Goal: Task Accomplishment & Management: Use online tool/utility

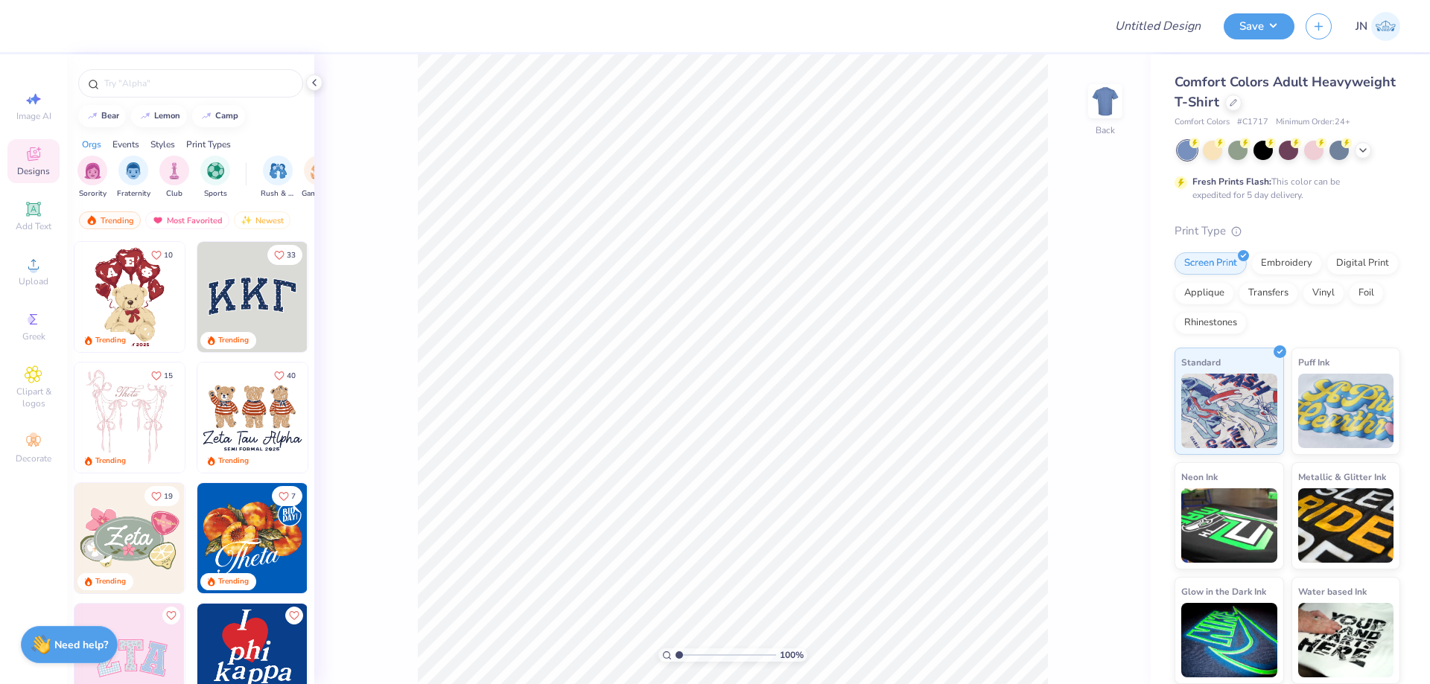
click at [398, 220] on div "100 % Back" at bounding box center [732, 369] width 836 height 630
click at [1233, 147] on div at bounding box center [1237, 148] width 19 height 19
click at [30, 214] on icon at bounding box center [33, 208] width 11 height 11
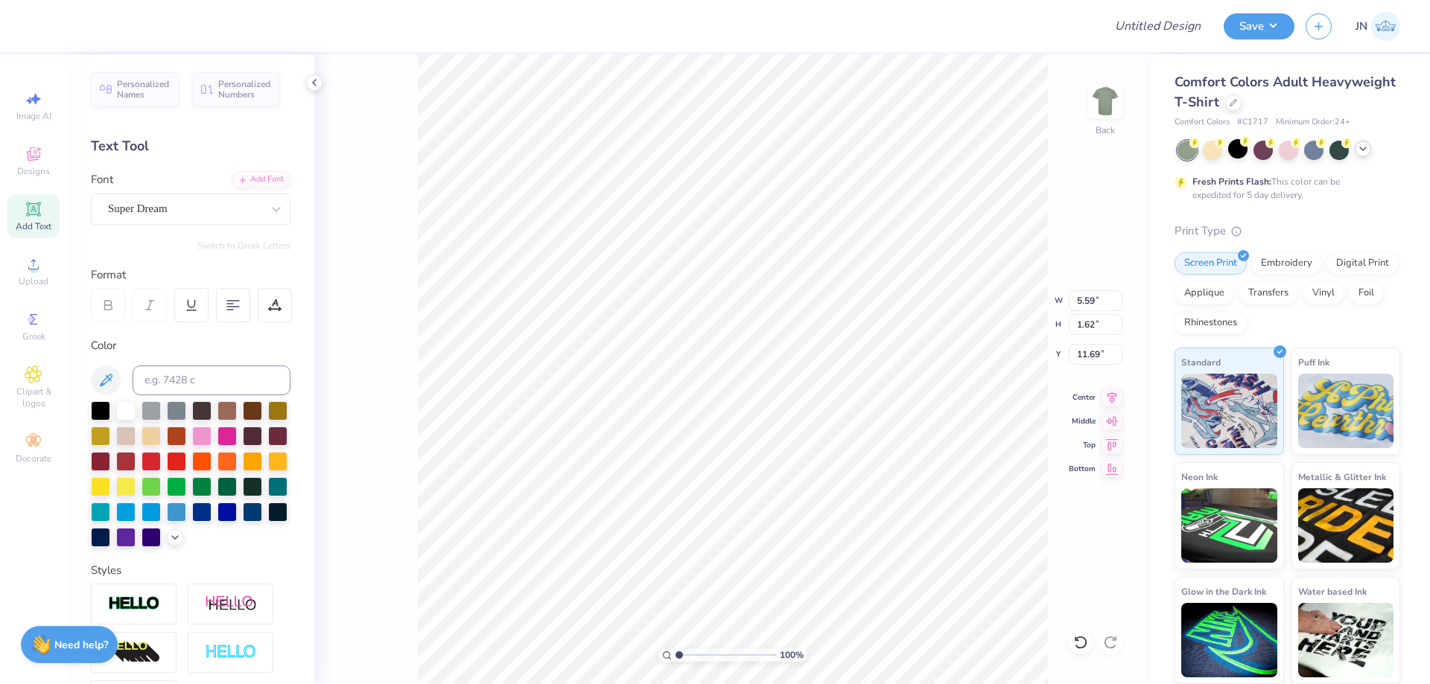
click at [1367, 149] on icon at bounding box center [1363, 149] width 12 height 12
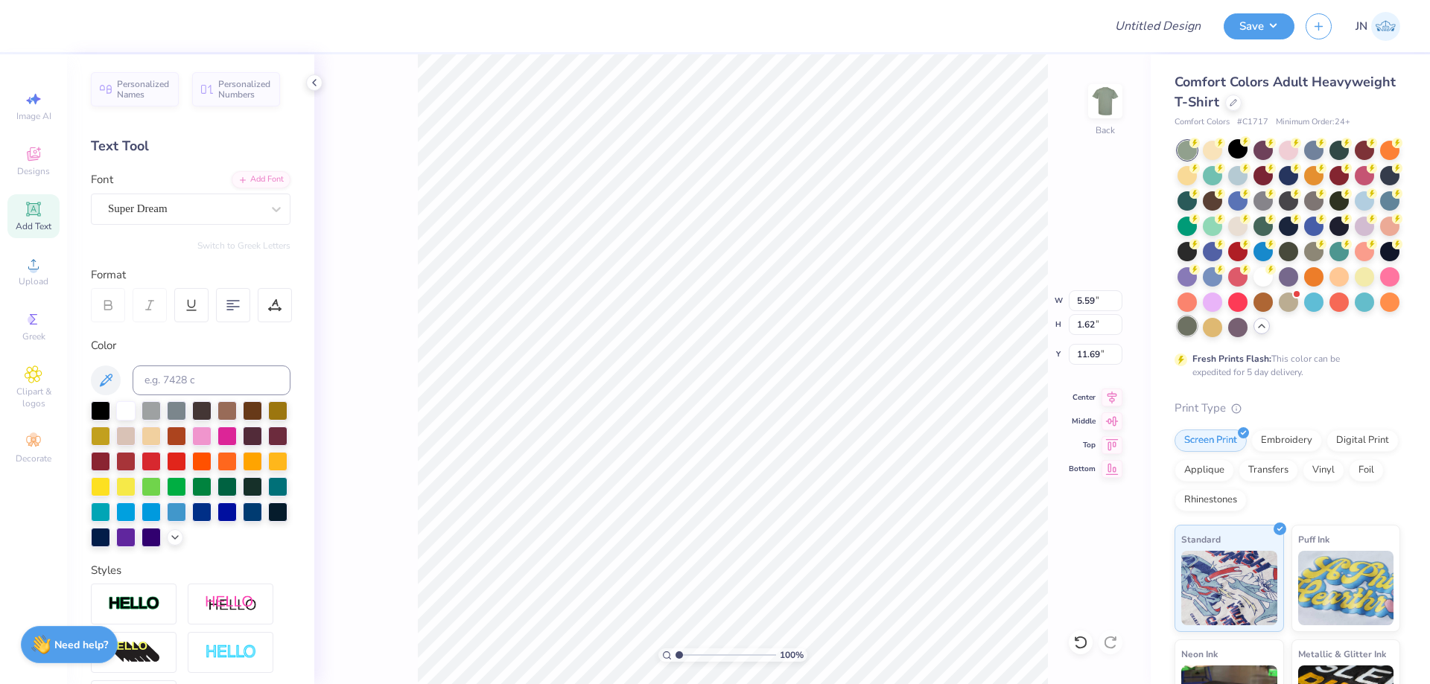
click at [1197, 323] on div at bounding box center [1187, 326] width 19 height 19
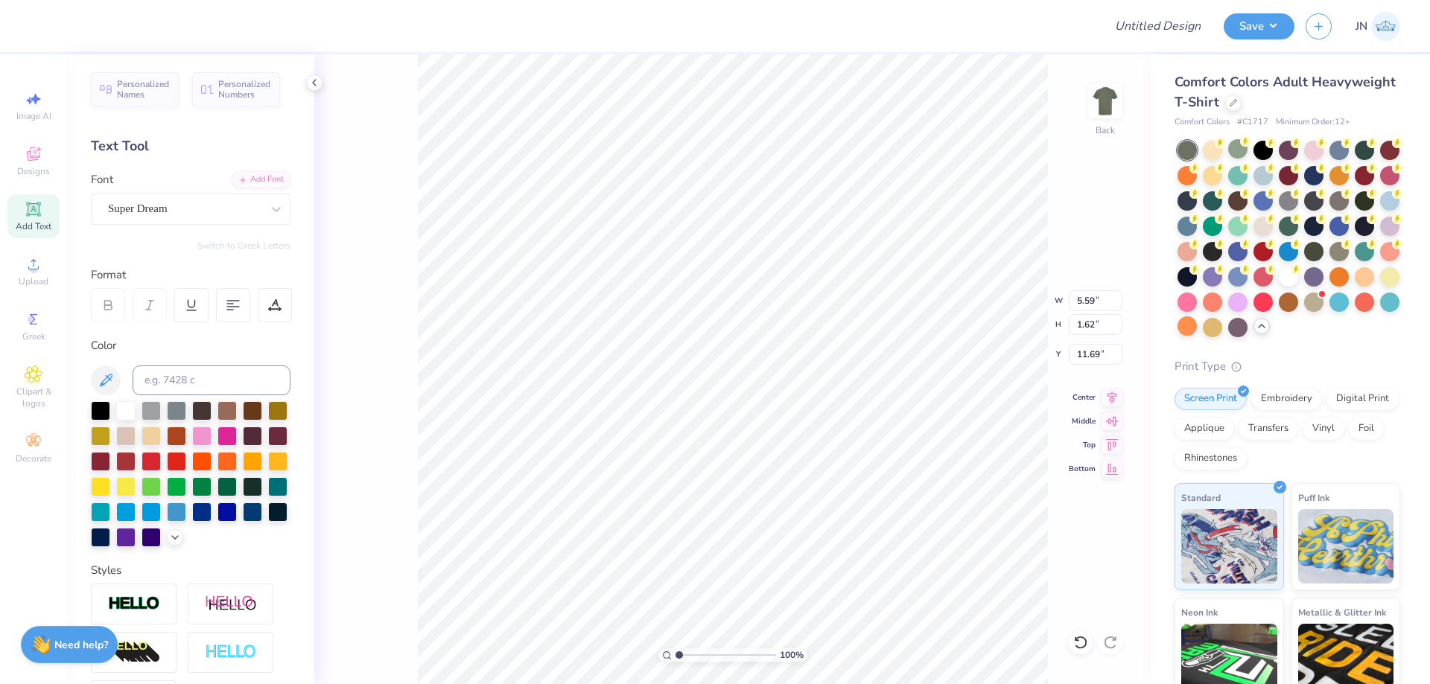
type input "3.00"
click at [247, 180] on div "Add Font" at bounding box center [261, 178] width 59 height 17
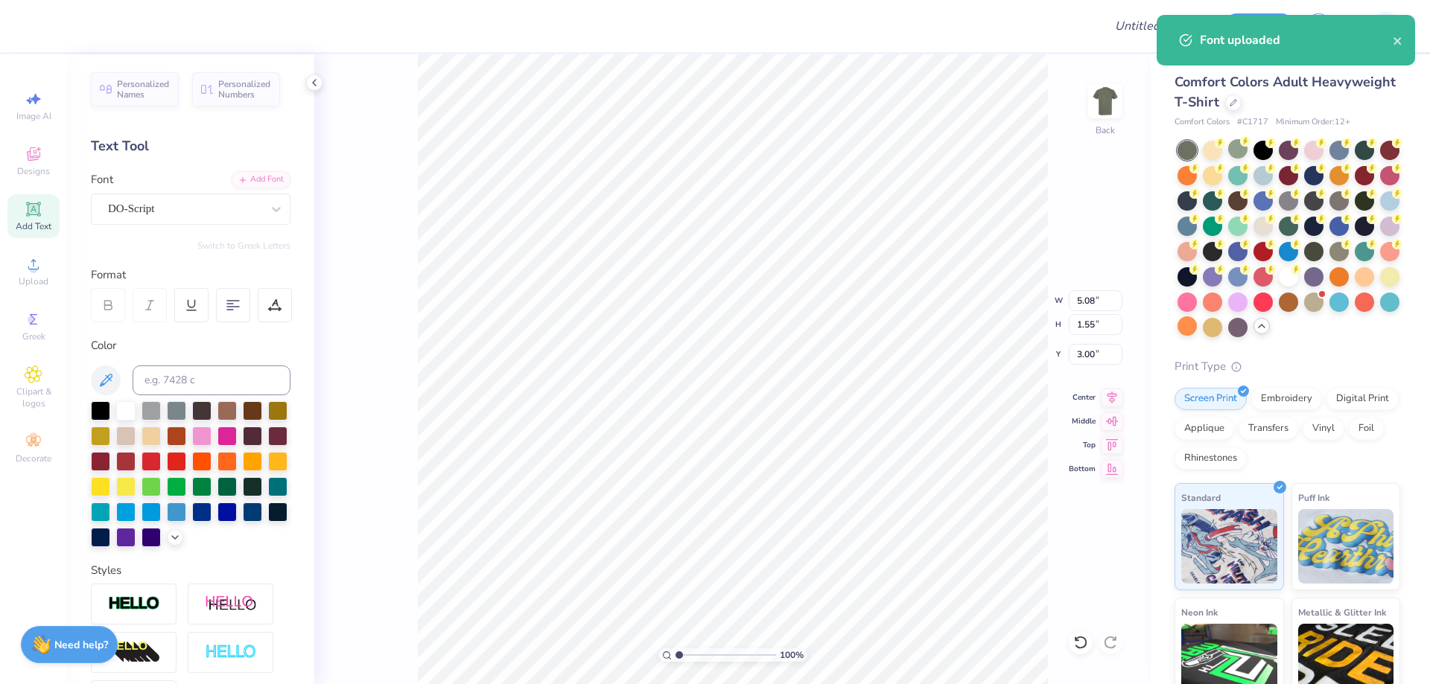
type input "5.08"
type input "1.55"
type input "3.04"
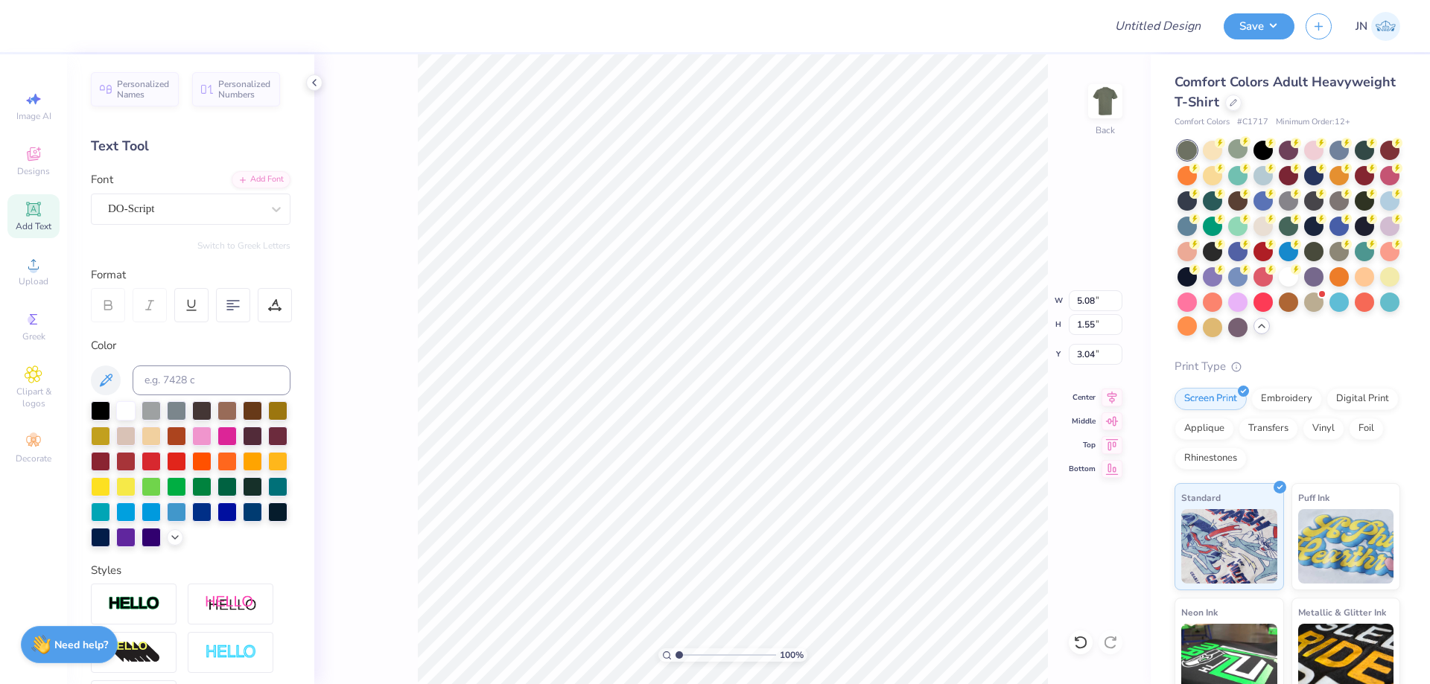
type textarea "alpha"
type input "6.54"
type input "2.39"
type input "5.28"
click at [25, 281] on span "Upload" at bounding box center [34, 282] width 30 height 12
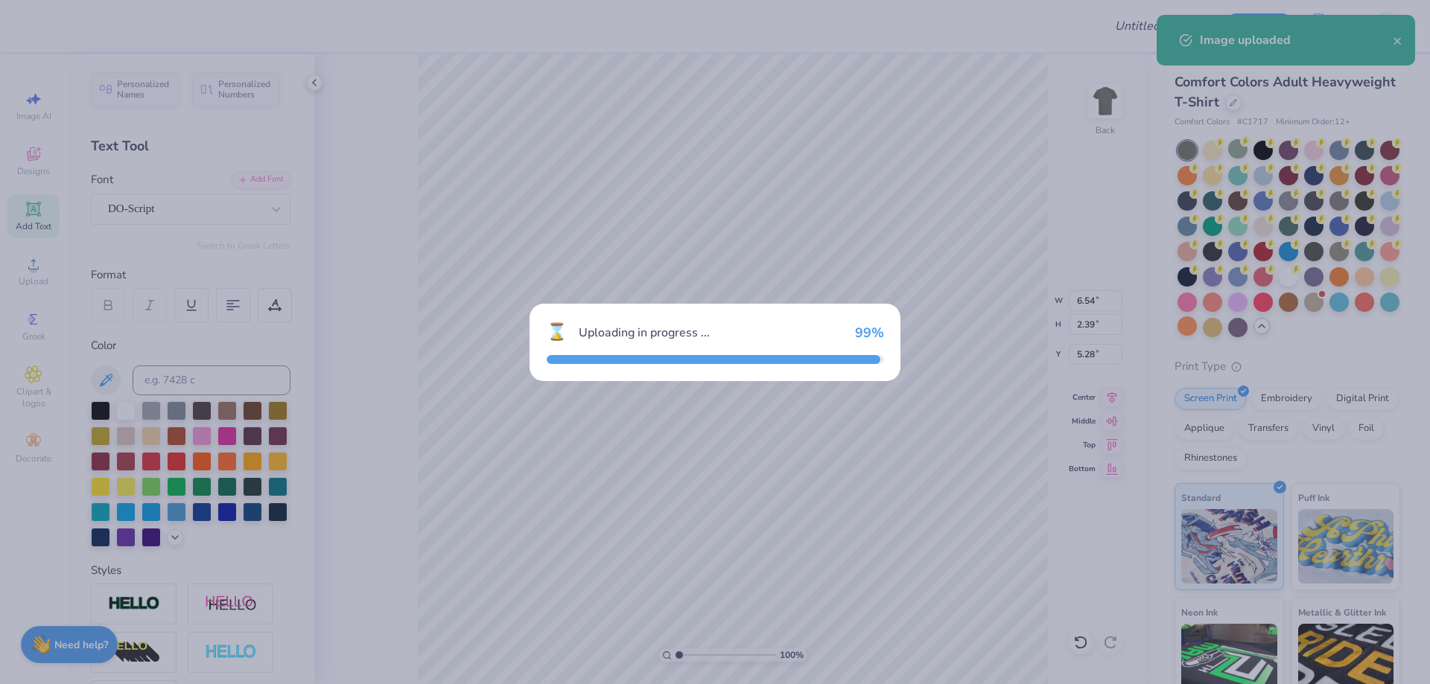
type input "14.17"
type input "14.87"
type input "5.07"
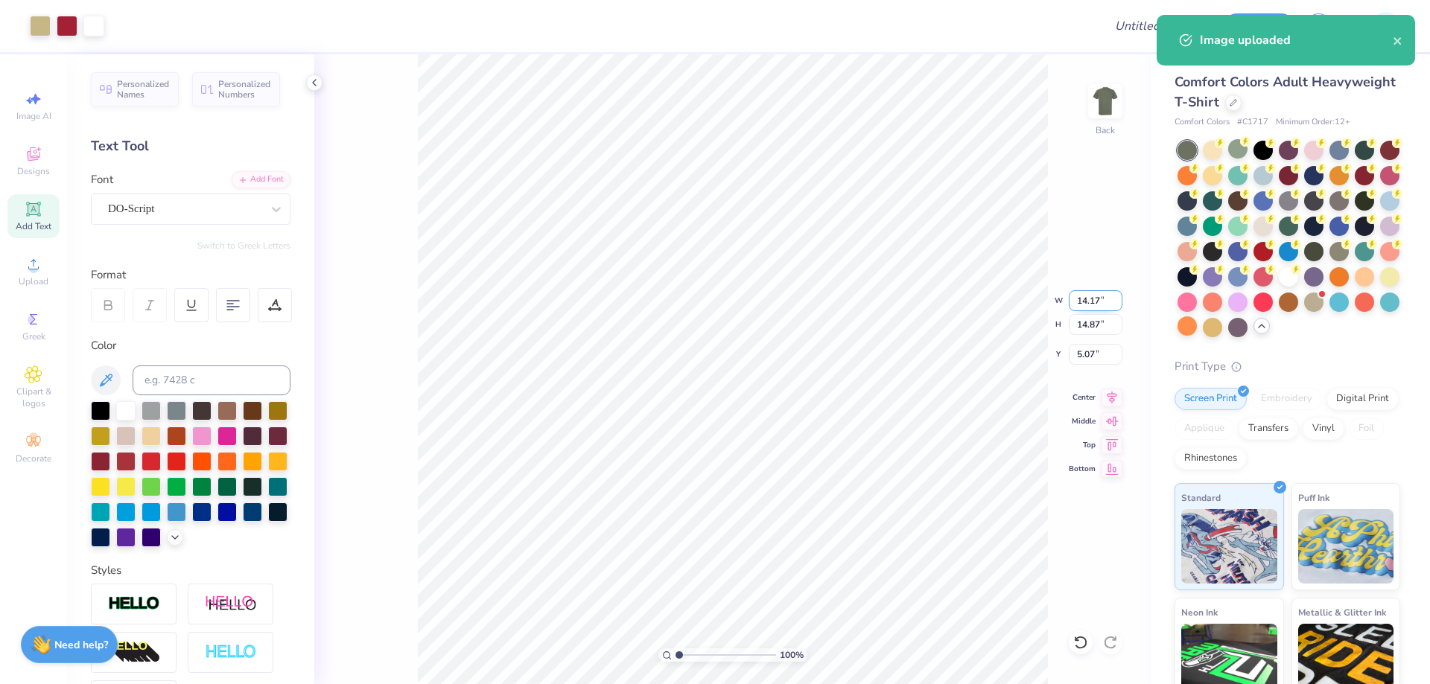
click at [1090, 297] on input "14.17" at bounding box center [1096, 300] width 54 height 21
type input "12.00"
type input "12.59"
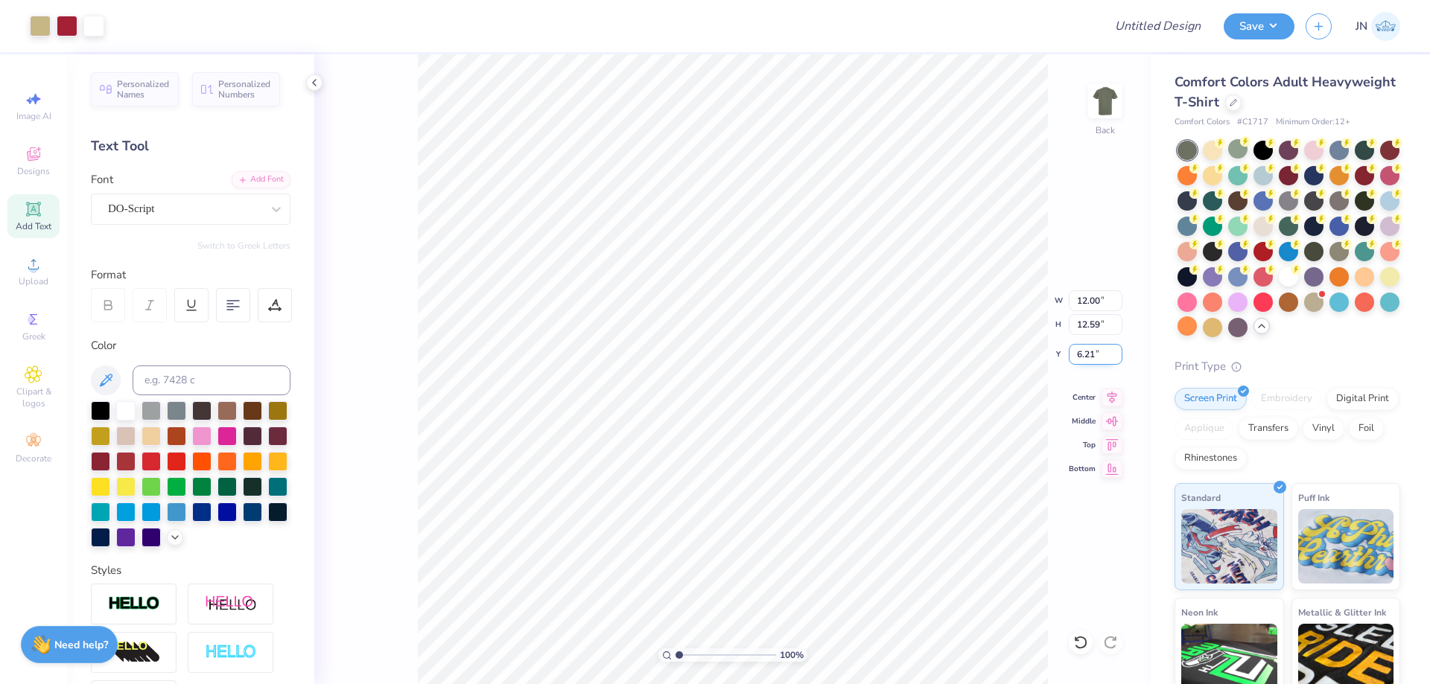
click at [1079, 349] on input "6.21" at bounding box center [1096, 354] width 54 height 21
type input "2.00"
click at [1094, 303] on input "12.00" at bounding box center [1096, 300] width 54 height 21
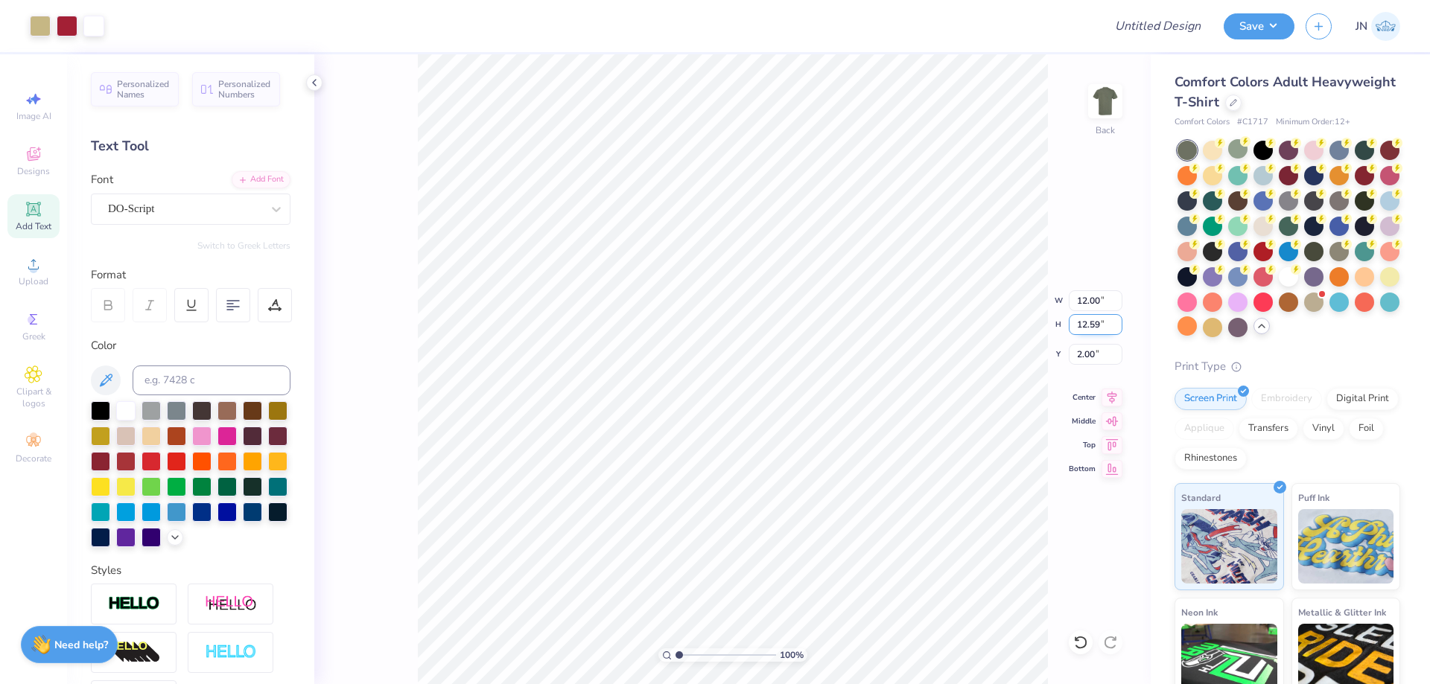
click at [1094, 332] on input "12.59" at bounding box center [1096, 324] width 54 height 21
type input "12"
type input "11.44"
type input "12.00"
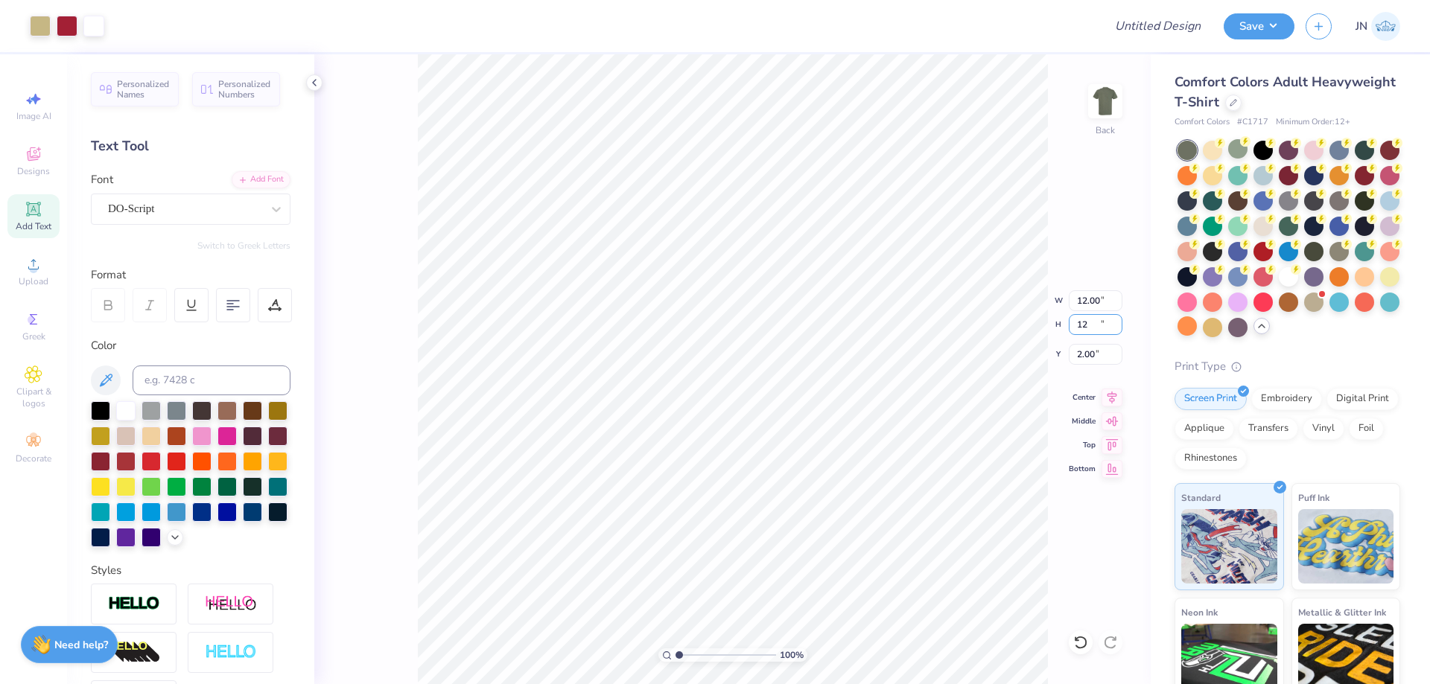
type input "2.29"
click at [1096, 302] on input "11.44" at bounding box center [1096, 300] width 54 height 21
type input "11.00"
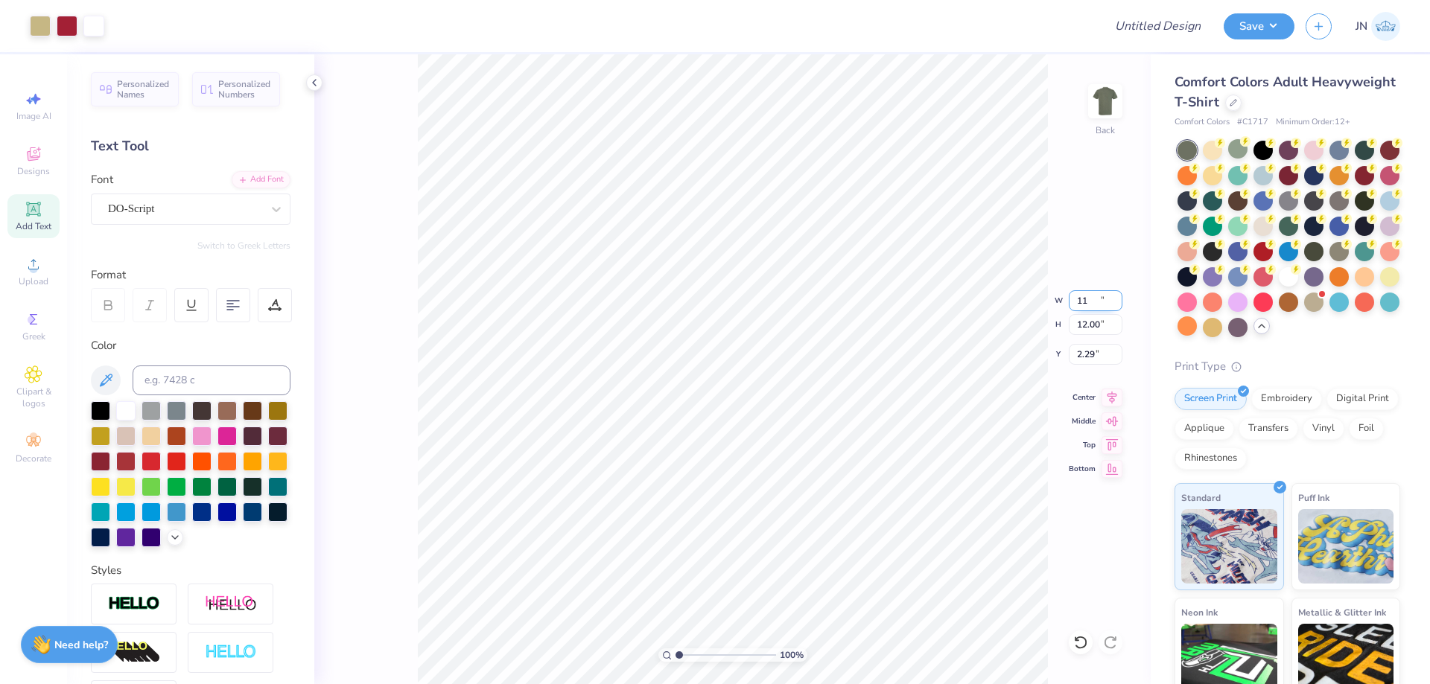
type input "11.54"
click at [1096, 350] on input "2.52" at bounding box center [1096, 354] width 54 height 21
click at [1096, 350] on input "2.522" at bounding box center [1096, 354] width 54 height 21
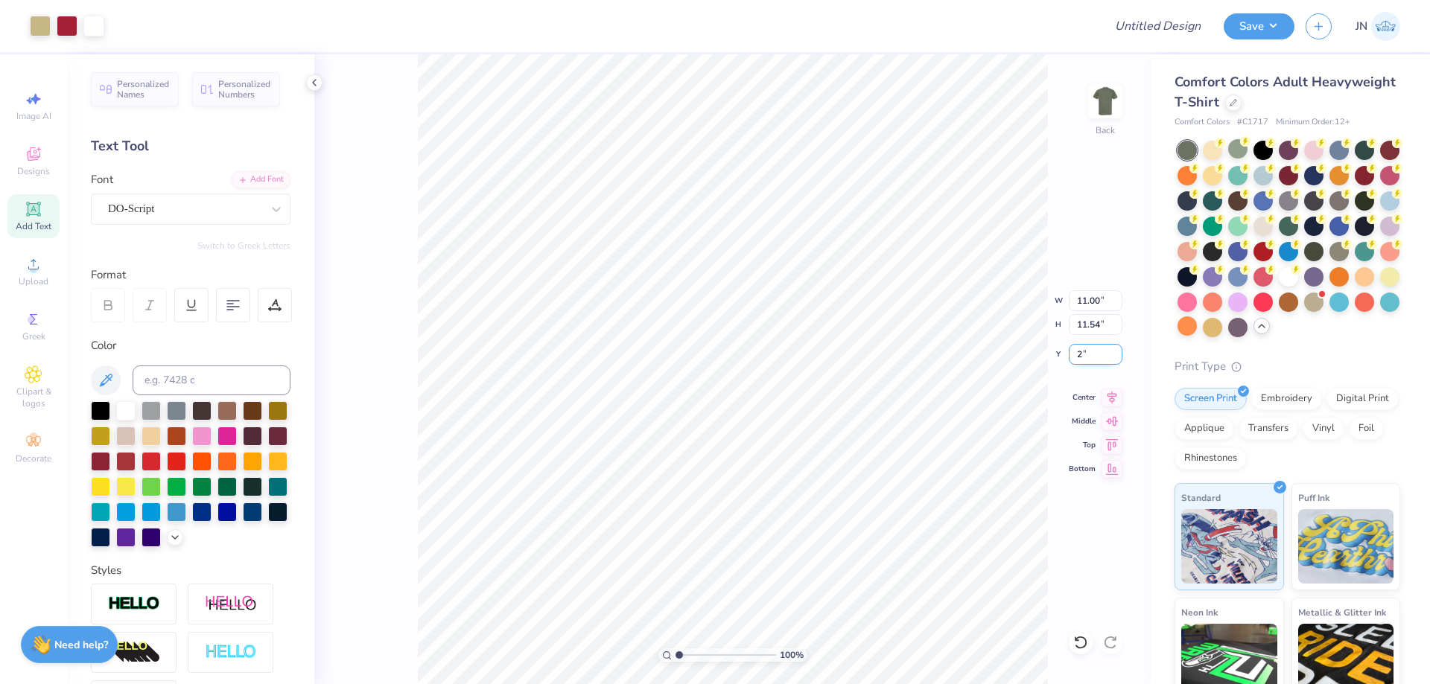
type input "2.00"
click at [1114, 393] on icon at bounding box center [1112, 396] width 21 height 18
click at [837, 663] on li "Send to Back" at bounding box center [844, 666] width 117 height 29
type input "4.85"
type input "1.77"
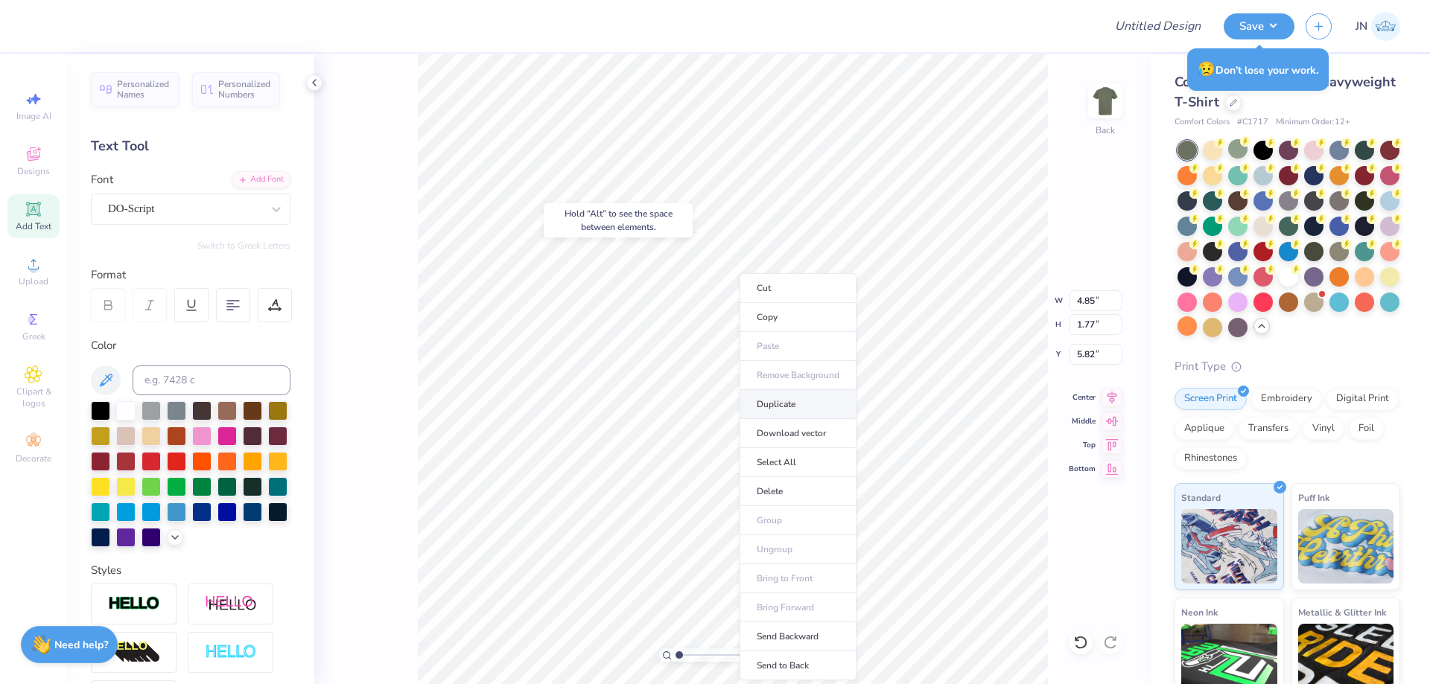
click at [784, 402] on li "Duplicate" at bounding box center [798, 404] width 117 height 29
type input "6.82"
type textarea "gamma"
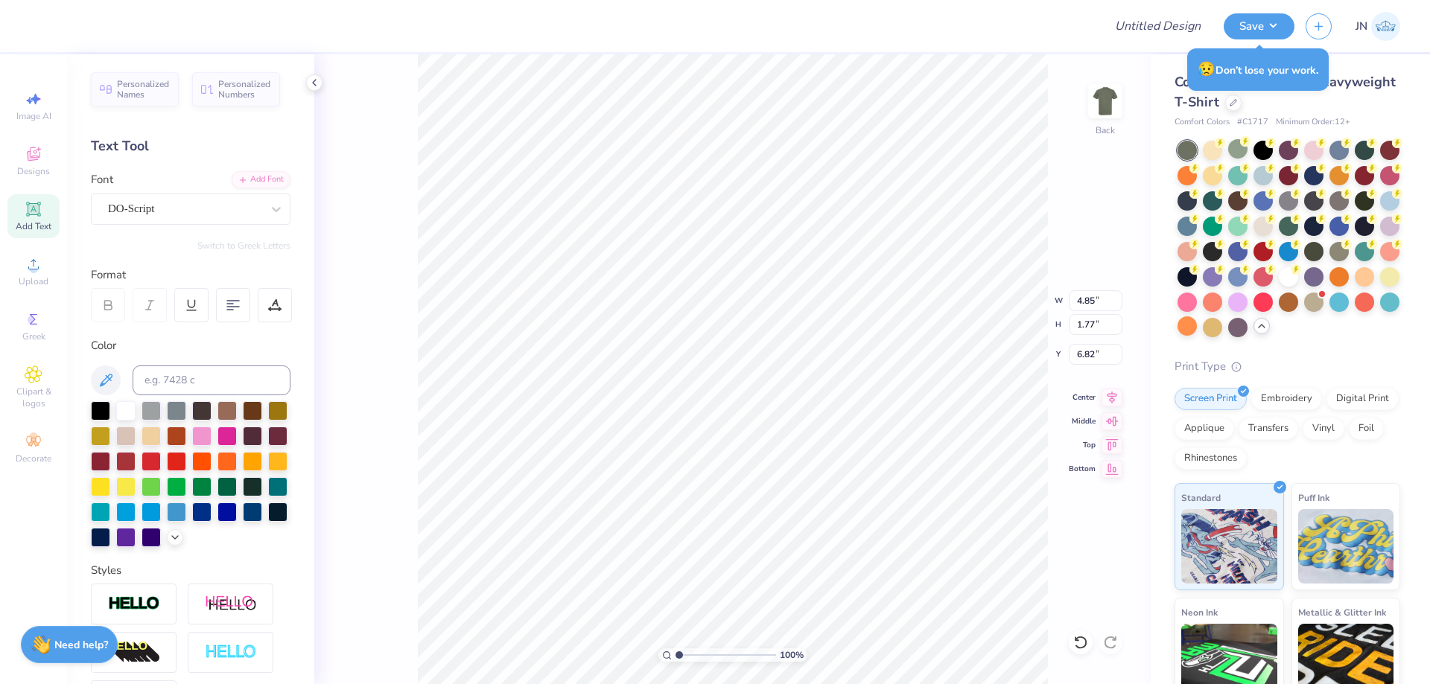
type input "5.93"
type input "1.22"
type input "7.59"
type input "2.99"
type input "5.82"
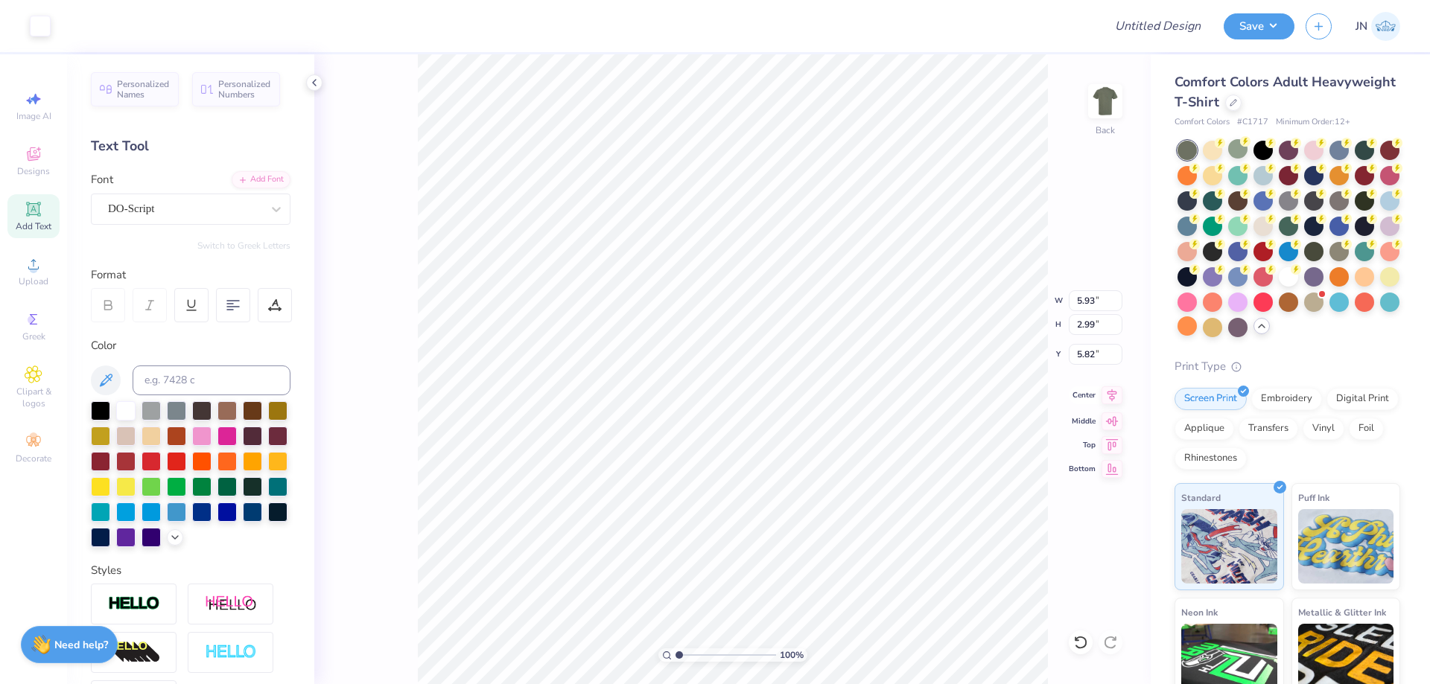
type input "4.46"
type input "2.25"
click at [1108, 399] on icon at bounding box center [1112, 396] width 21 height 18
click at [705, 657] on input "range" at bounding box center [726, 655] width 101 height 13
drag, startPoint x: 702, startPoint y: 656, endPoint x: 692, endPoint y: 657, distance: 9.7
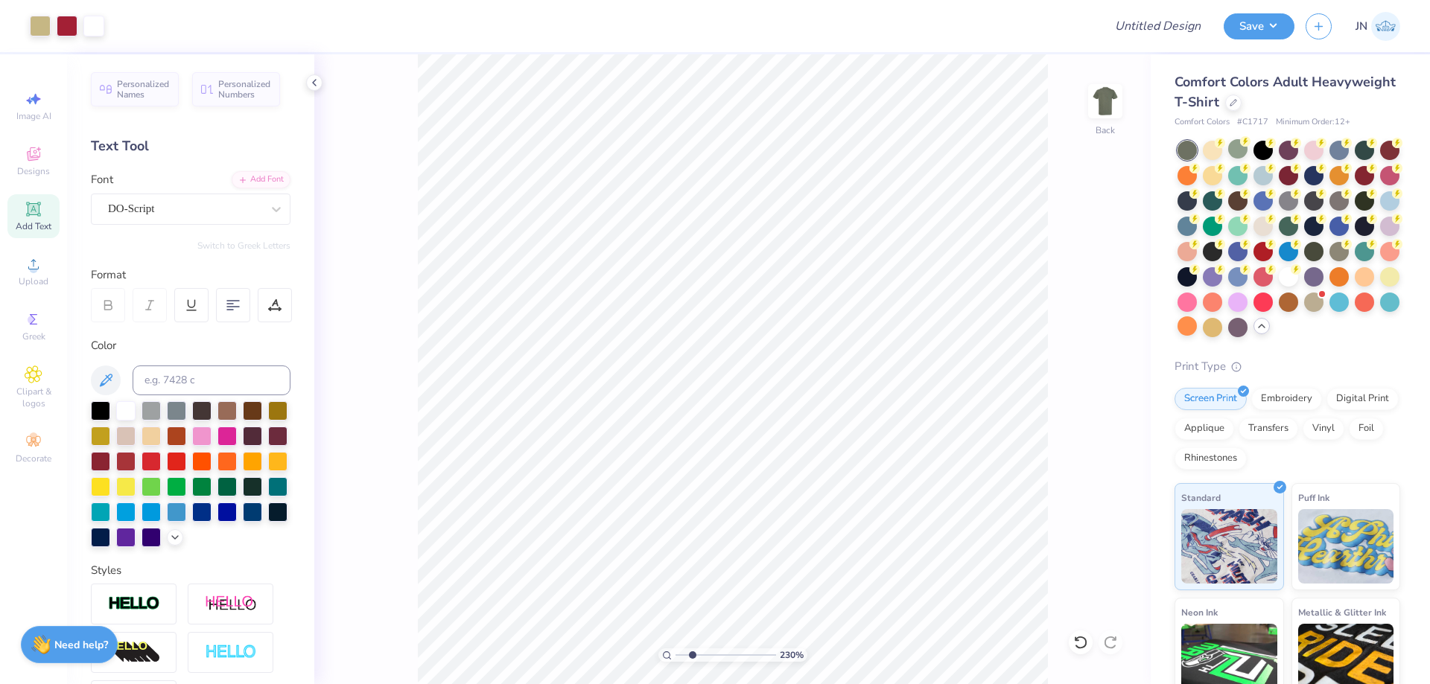
type input "2.3"
click at [692, 657] on input "range" at bounding box center [726, 655] width 101 height 13
type input "2.41"
type input "5.82"
type input "11.00"
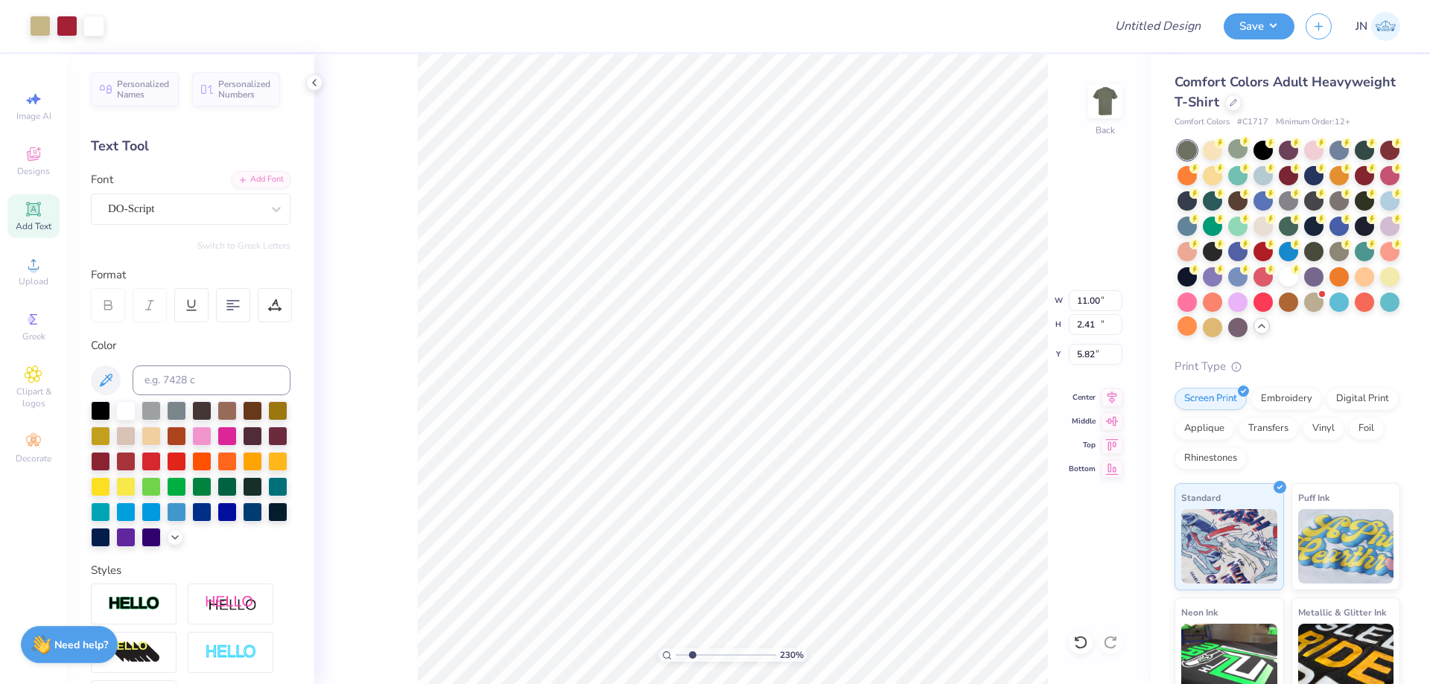
type input "11.54"
type input "2.00"
type input "4.46"
type input "0.92"
click at [749, 407] on li "Duplicate" at bounding box center [754, 404] width 117 height 29
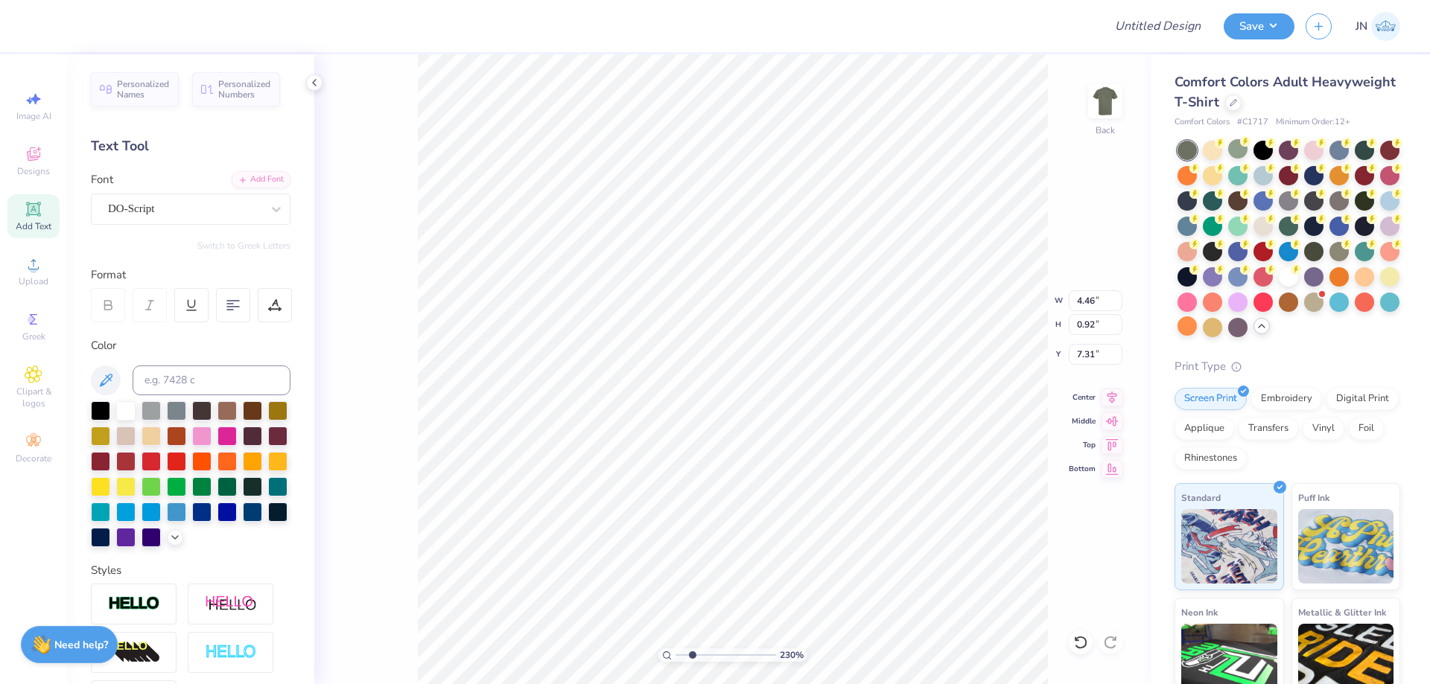
type input "8.31"
type textarea "delta"
type input "3.11"
type input "1.04"
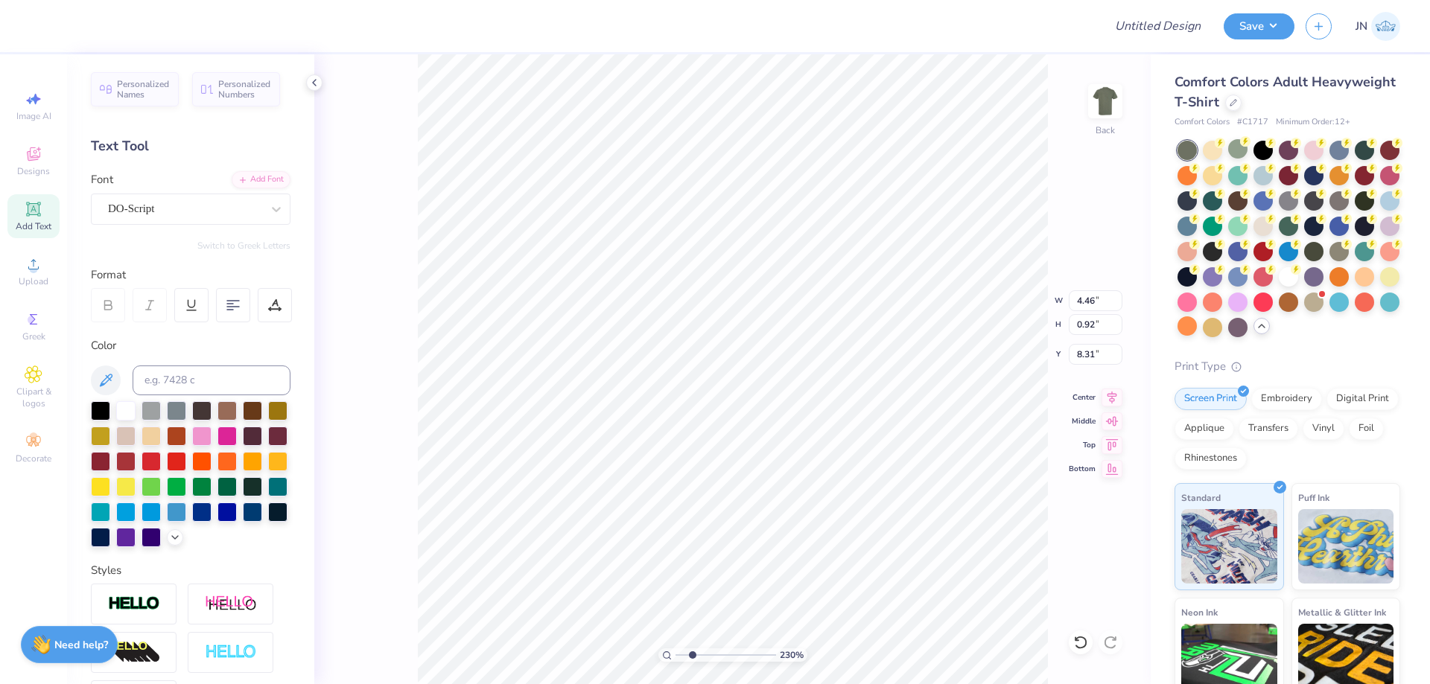
type input "8.25"
click at [1112, 401] on icon at bounding box center [1113, 395] width 10 height 13
type input "4.46"
type input "0.92"
type input "7.31"
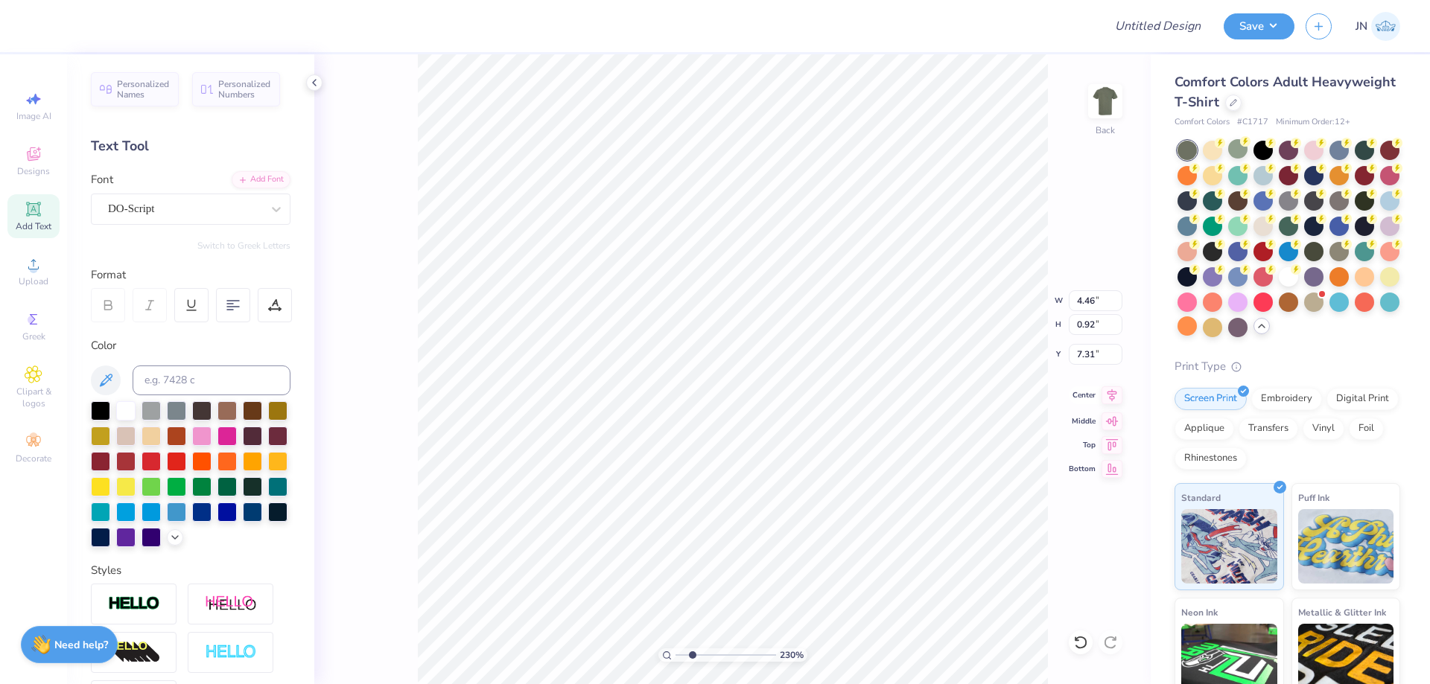
click at [1105, 394] on icon at bounding box center [1112, 396] width 21 height 18
type input "3.65"
type input "1.33"
type input "5.82"
type input "3.11"
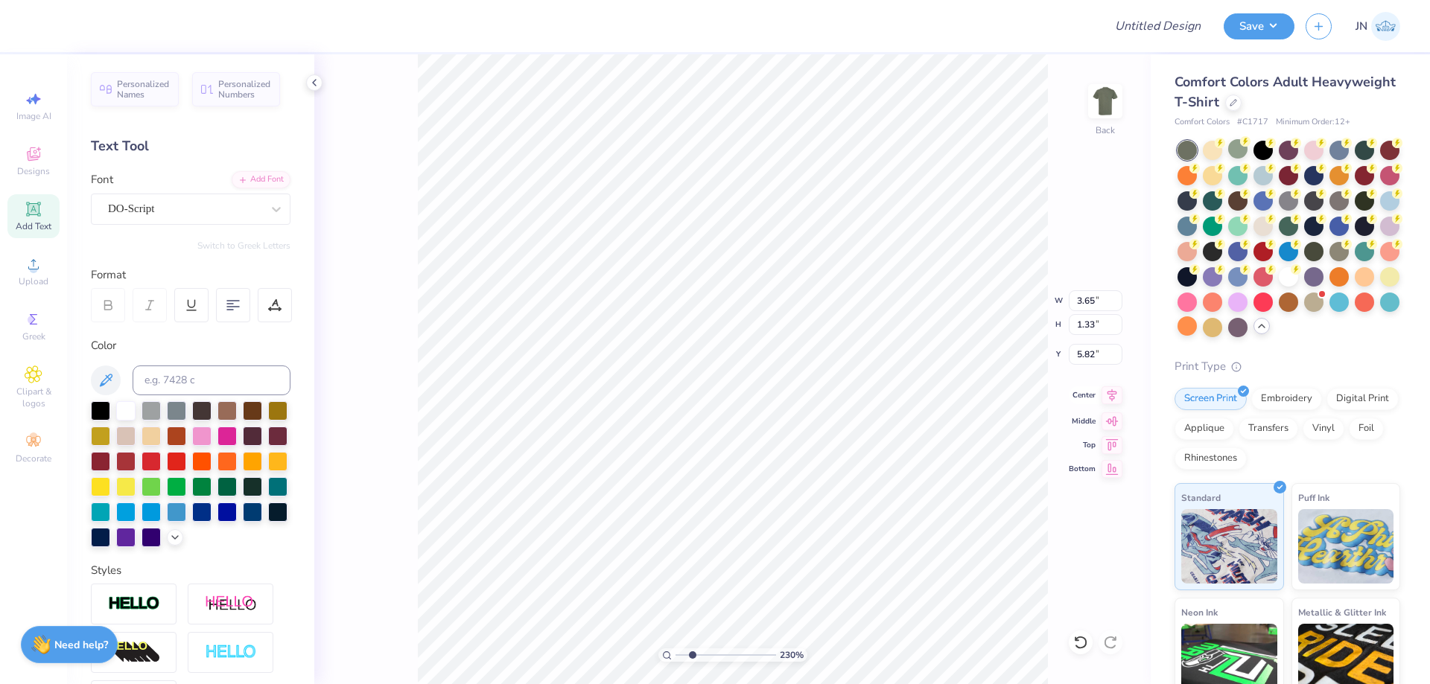
type input "1.04"
type input "8.12"
type input "4.46"
type input "1.86"
type input "7.31"
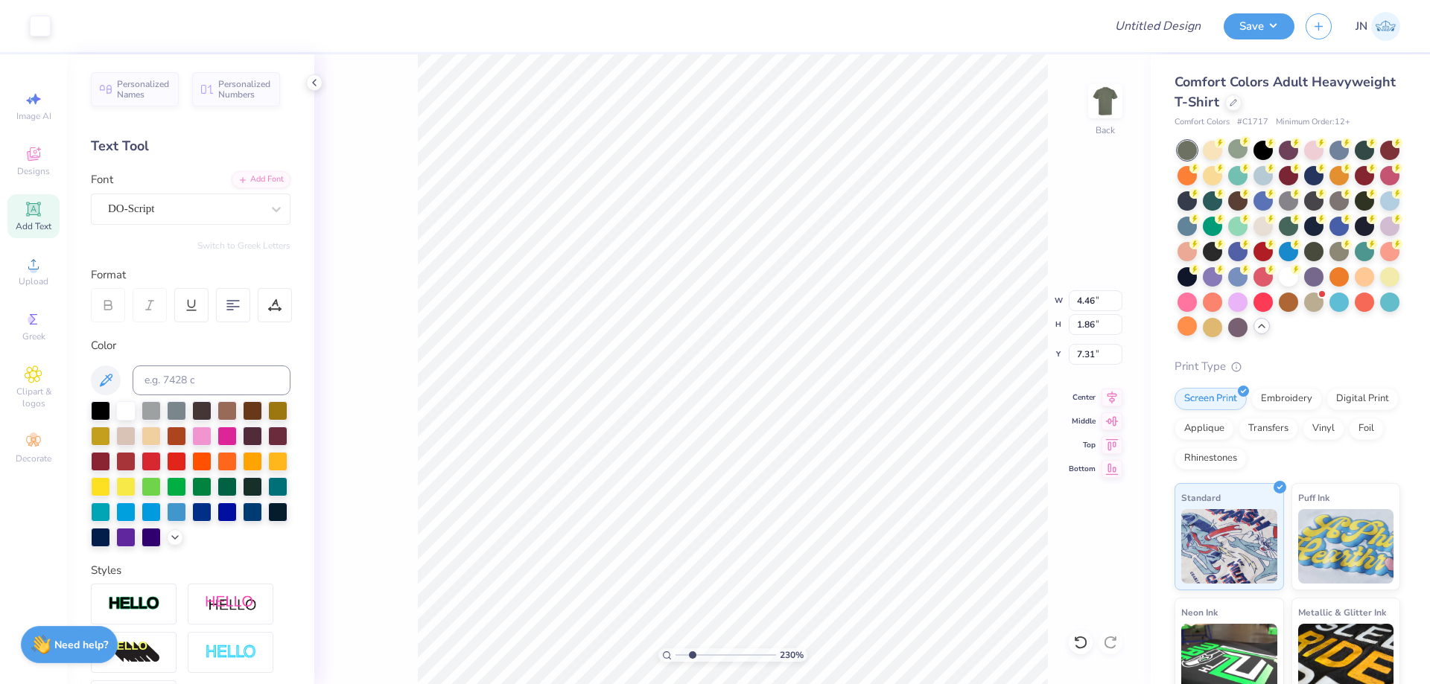
type input "3.35"
type input "5.91"
type input "11.00"
type input "11.54"
type input "2.00"
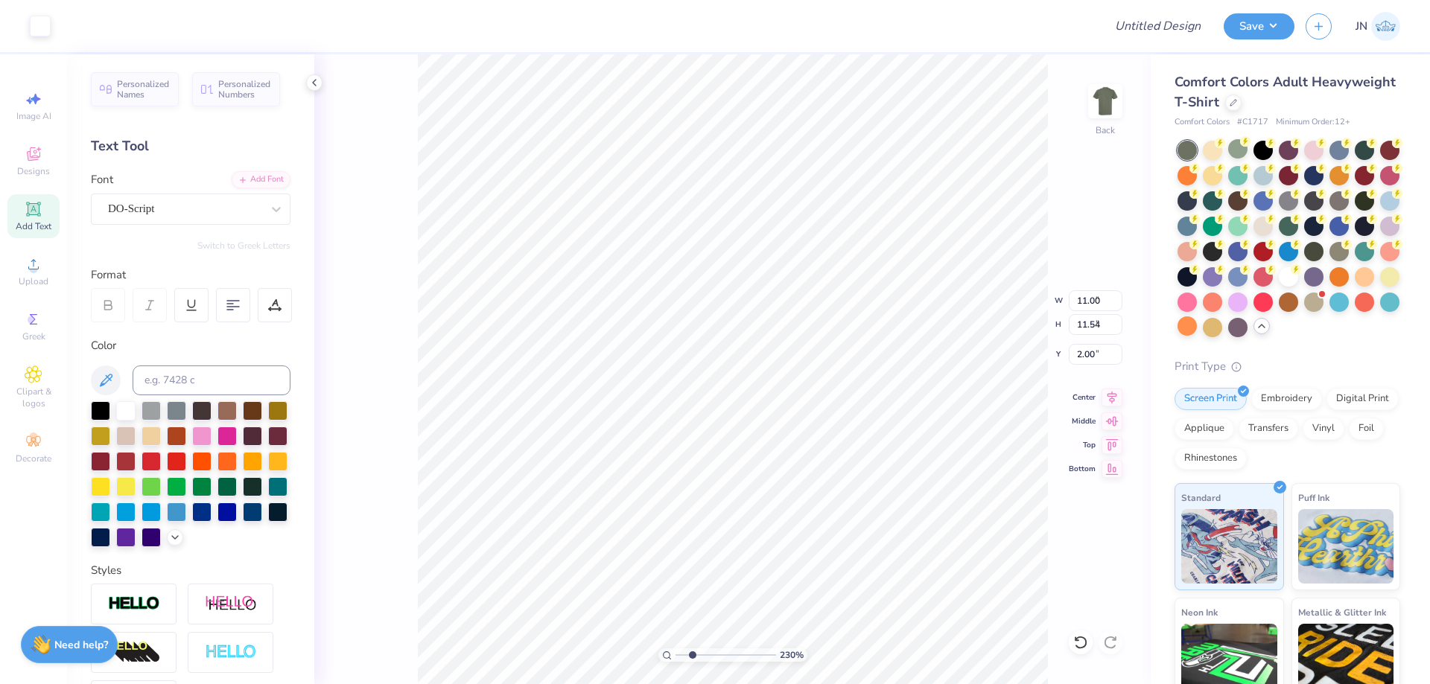
type input "3.11"
type input "1.04"
type input "8.22"
type input "4.46"
type input "1.86"
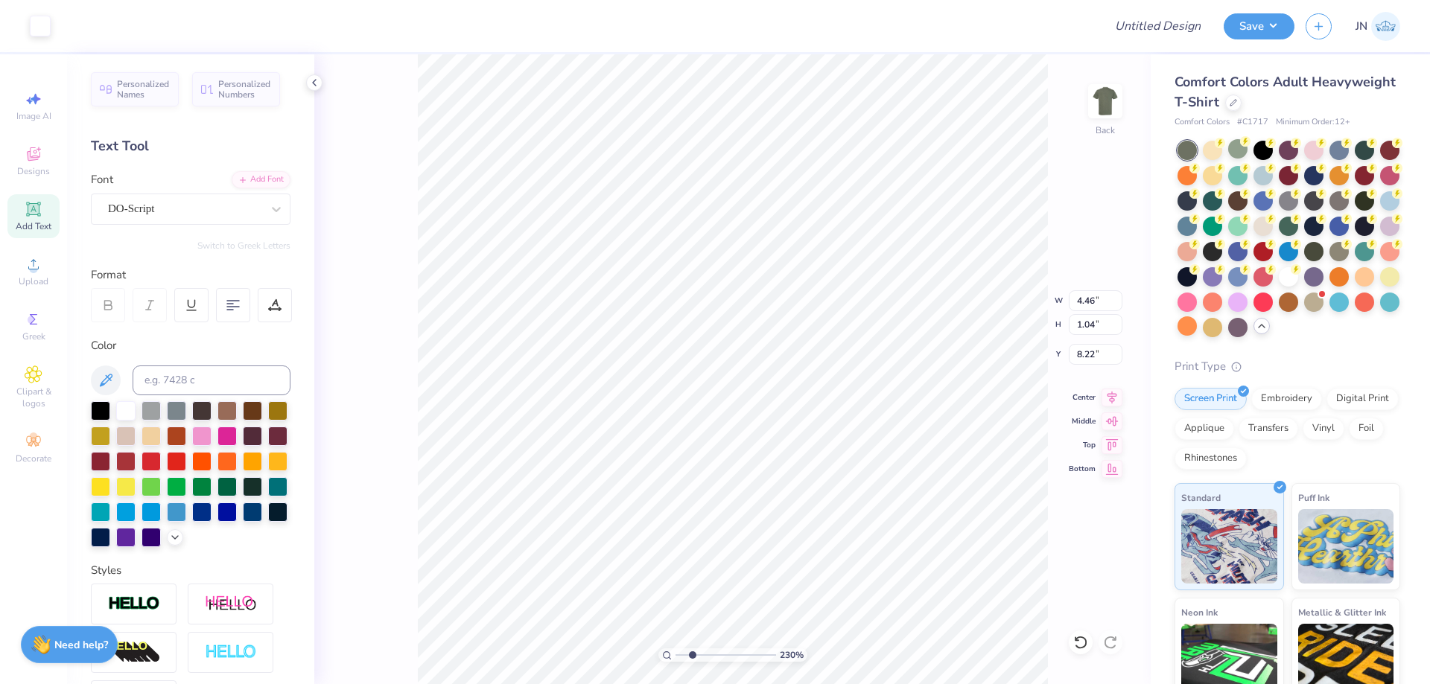
type input "7.40"
type input "4.94"
type input "3.70"
type input "6.14"
drag, startPoint x: 696, startPoint y: 655, endPoint x: 674, endPoint y: 653, distance: 22.4
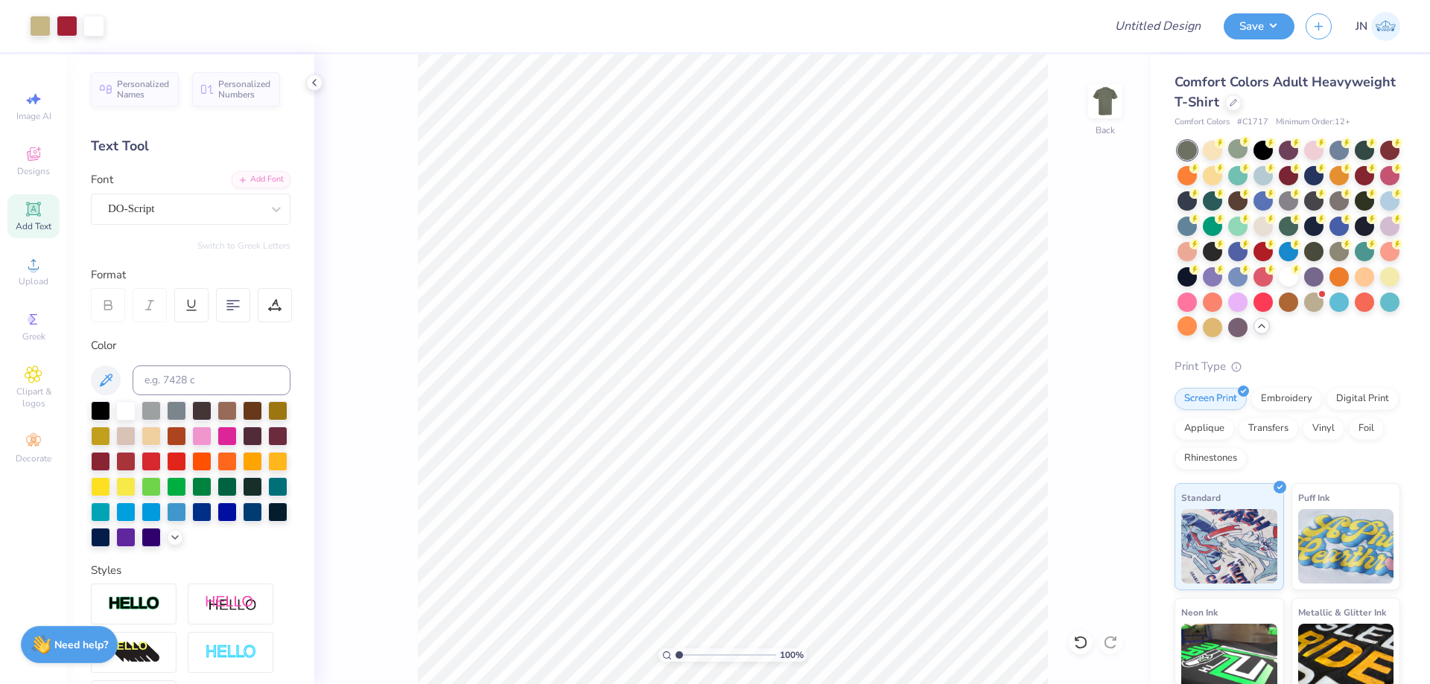
type input "1"
click at [676, 653] on input "range" at bounding box center [726, 655] width 101 height 13
click at [1161, 31] on input "Design Title" at bounding box center [1140, 26] width 146 height 30
paste input "FPS239388"
type input "FPS239388"
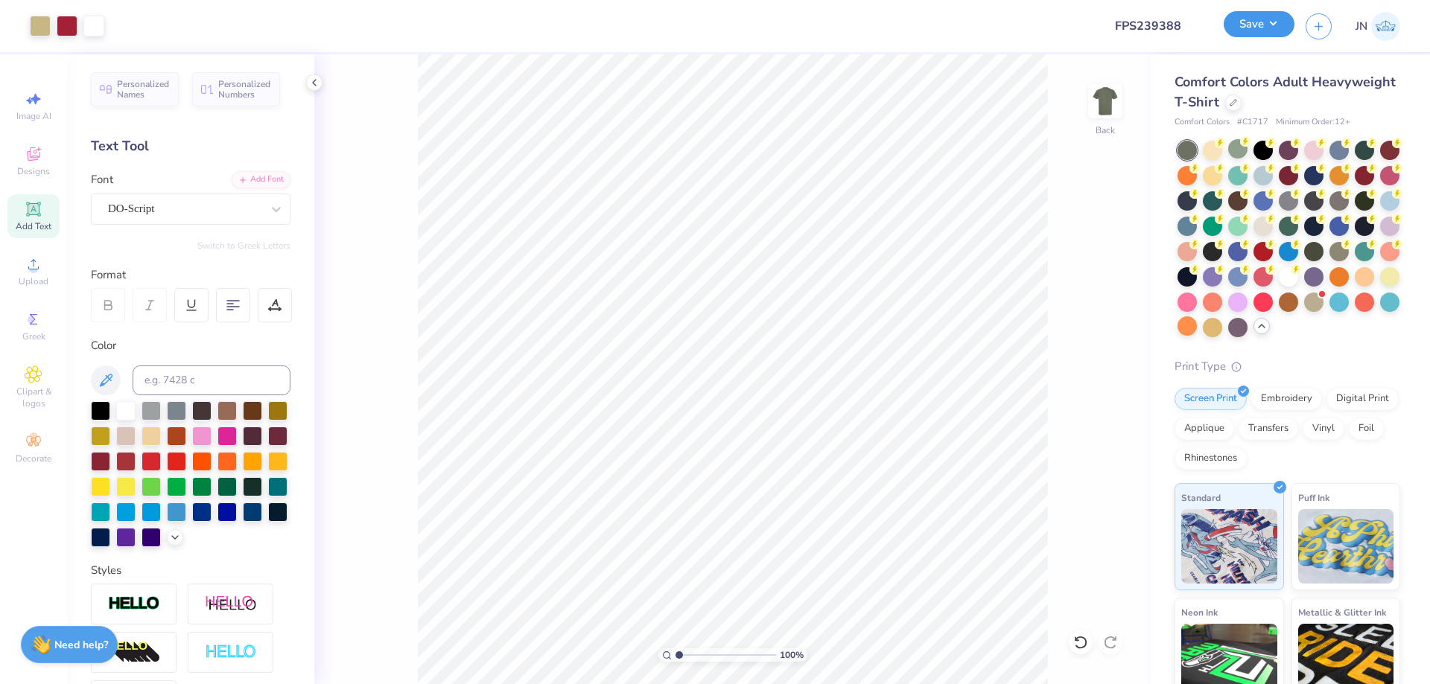
click at [1259, 28] on button "Save" at bounding box center [1259, 24] width 71 height 26
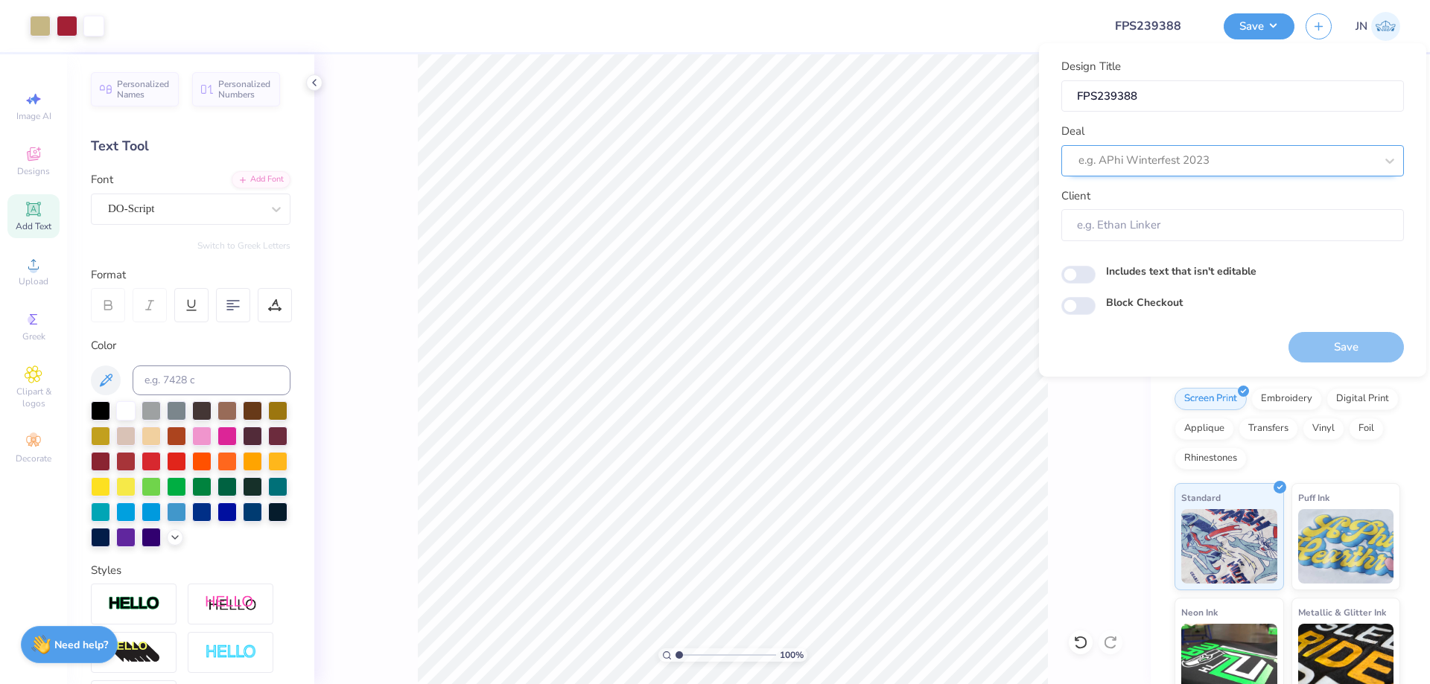
click at [1240, 160] on div at bounding box center [1226, 160] width 296 height 20
click at [1171, 251] on div "Design Tool Gallery" at bounding box center [1232, 254] width 331 height 25
type input "design tool"
type input "Design Tool Gallery User"
click at [1351, 352] on button "Save" at bounding box center [1346, 347] width 115 height 31
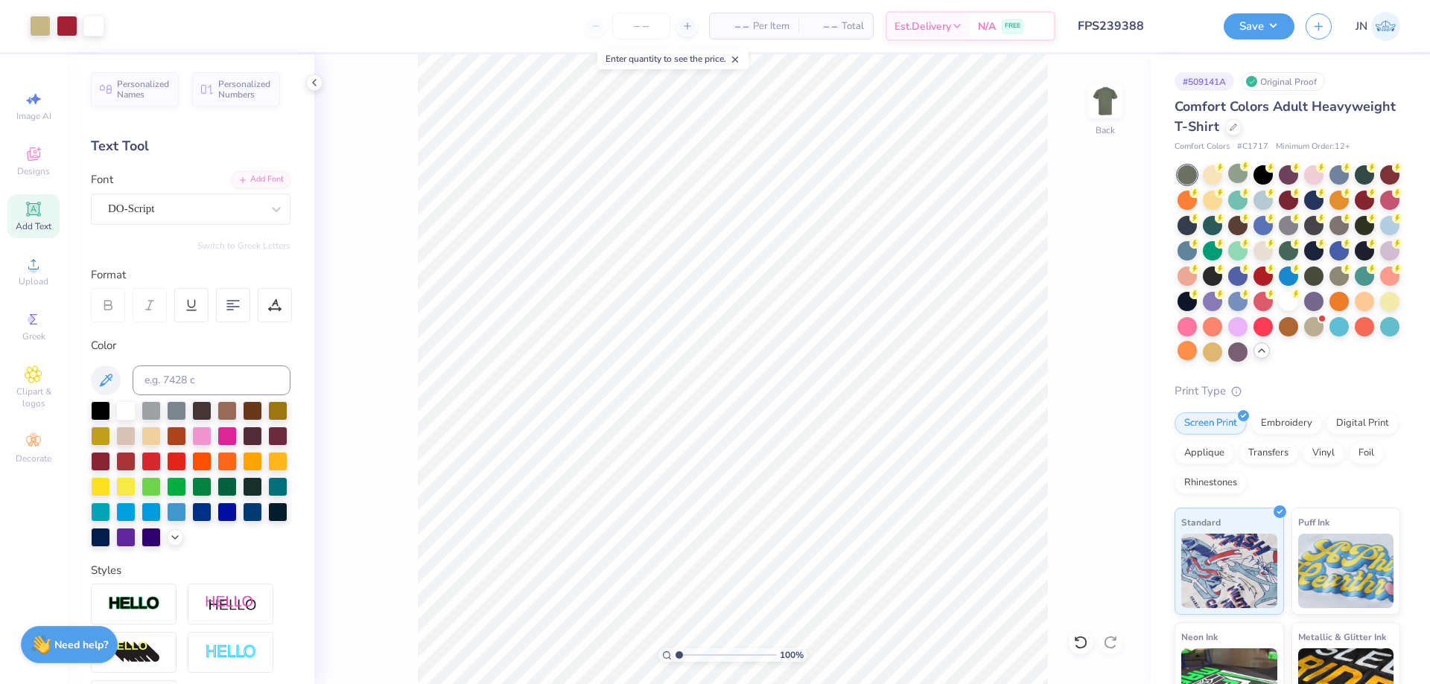
click at [1122, 23] on input "FPS239388" at bounding box center [1140, 26] width 146 height 30
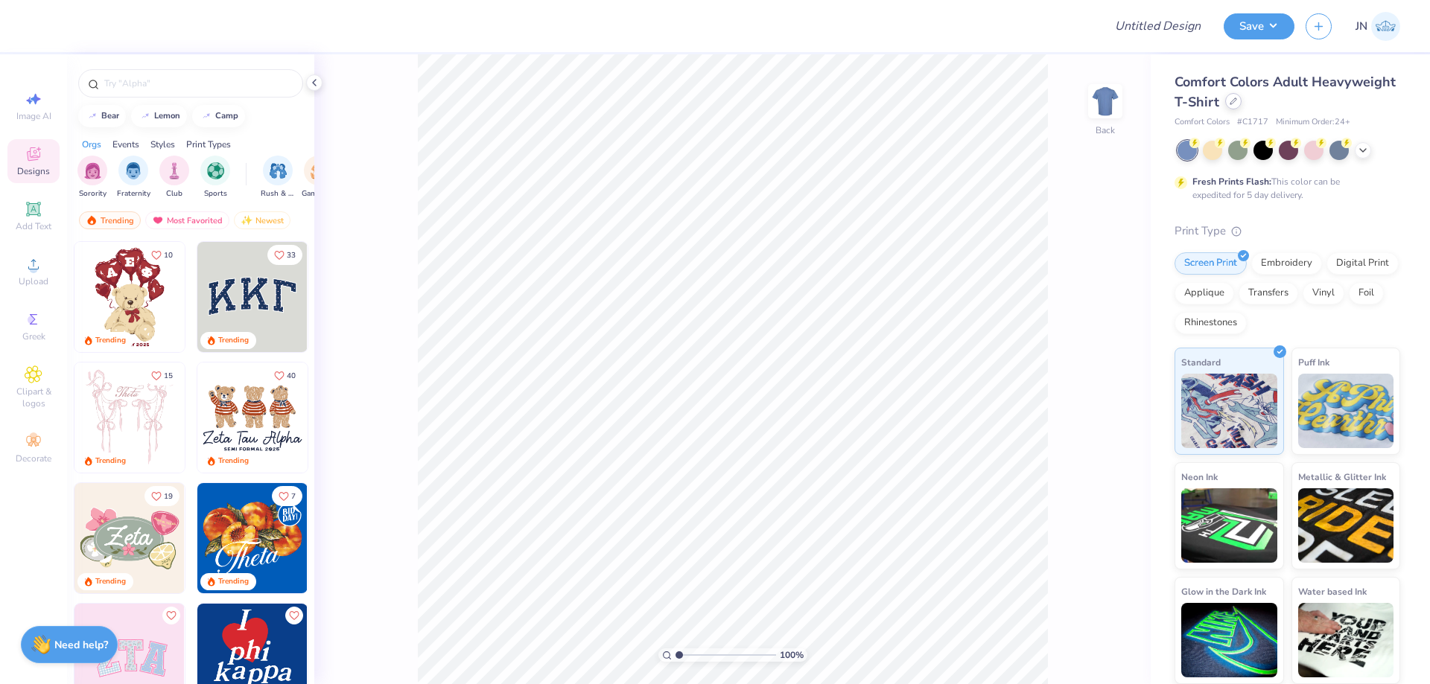
click at [1236, 101] on icon at bounding box center [1233, 101] width 7 height 7
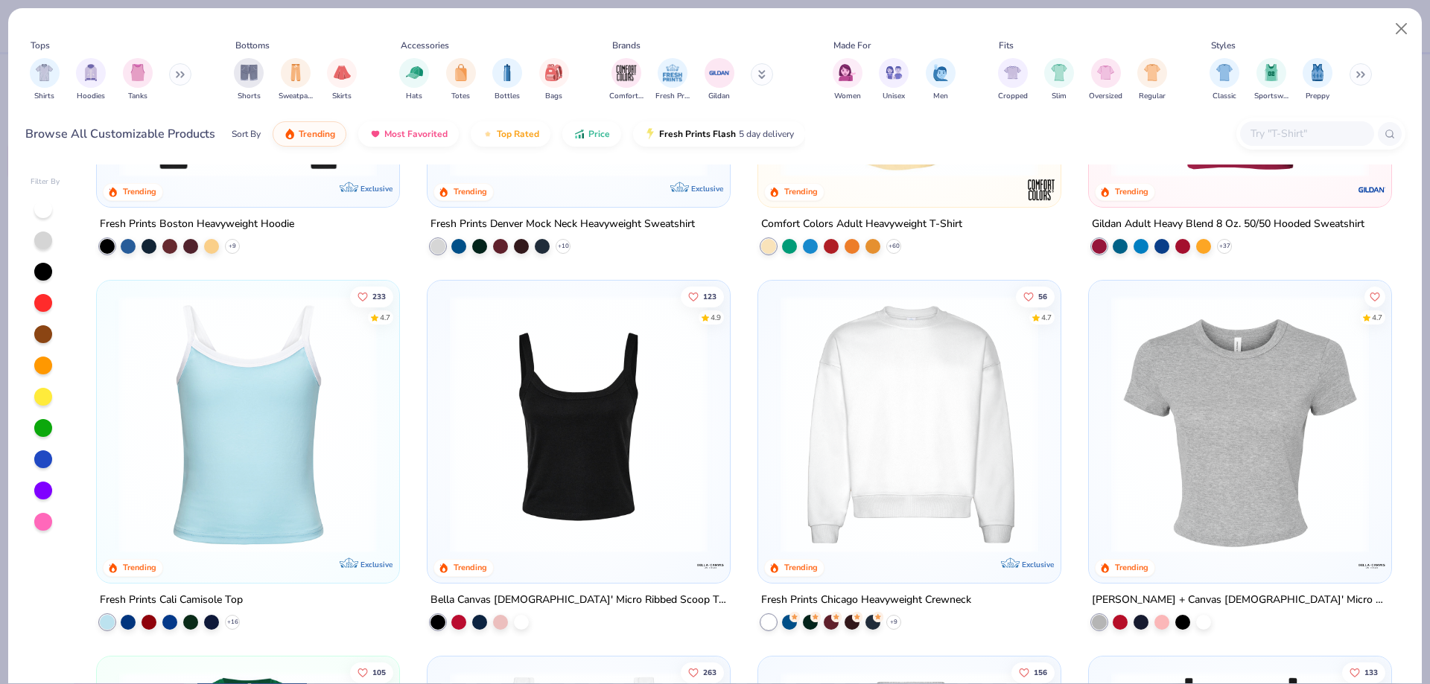
scroll to position [223, 0]
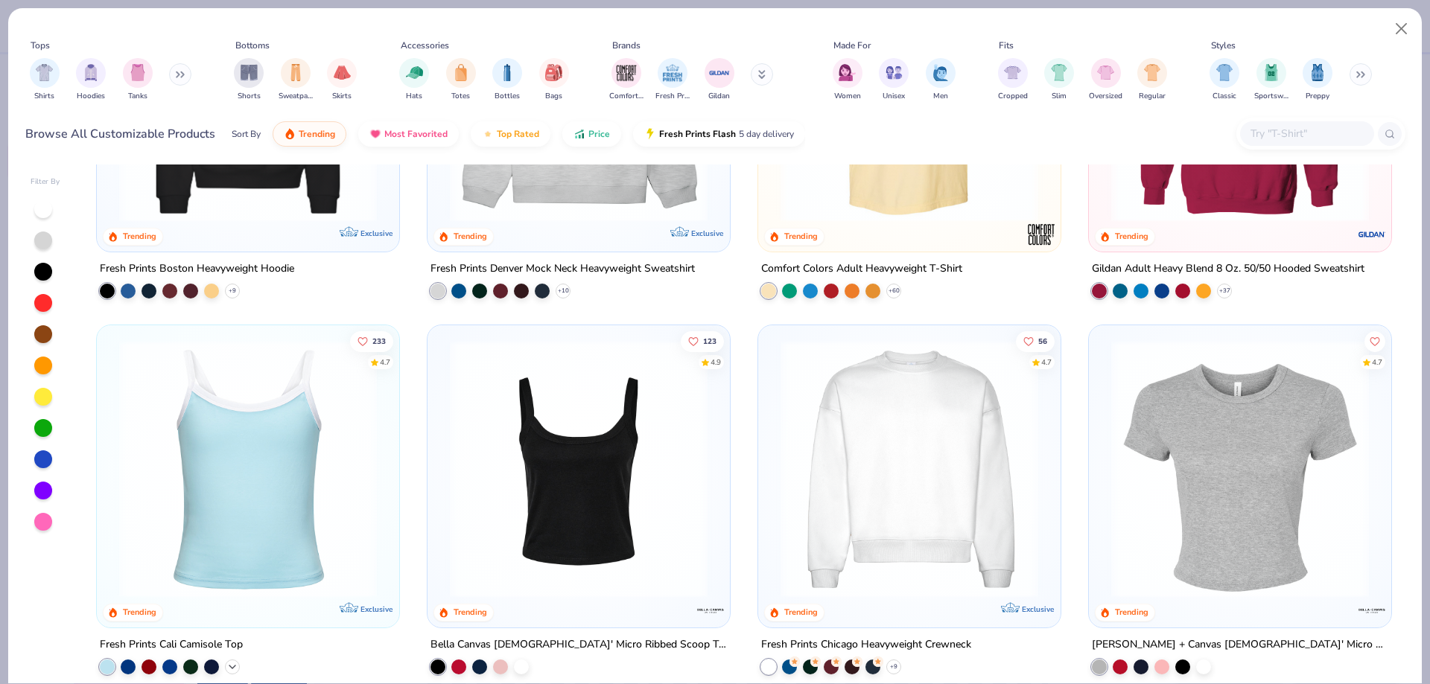
click at [225, 672] on div "+ 16" at bounding box center [232, 666] width 15 height 15
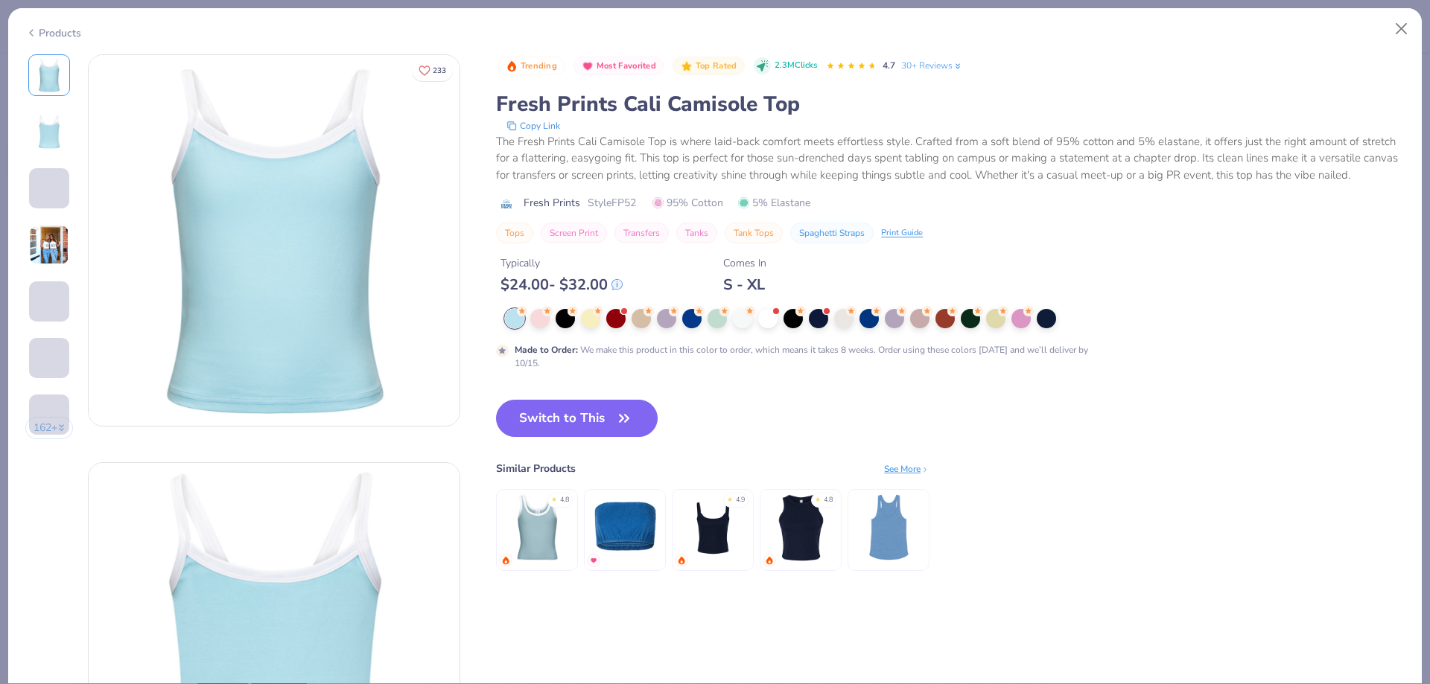
click at [731, 317] on div at bounding box center [798, 318] width 587 height 19
click at [750, 317] on div at bounding box center [742, 318] width 19 height 19
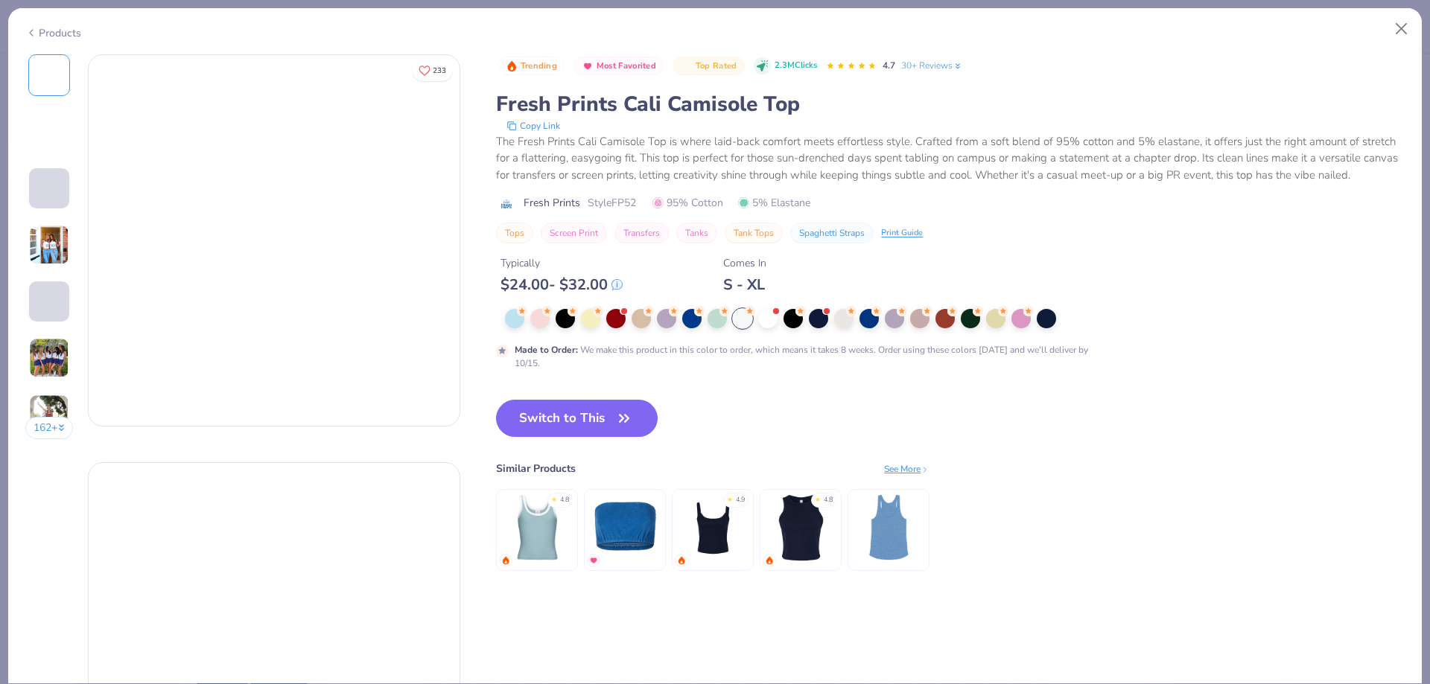
click at [777, 321] on div at bounding box center [767, 318] width 19 height 19
click at [740, 315] on div at bounding box center [742, 318] width 19 height 19
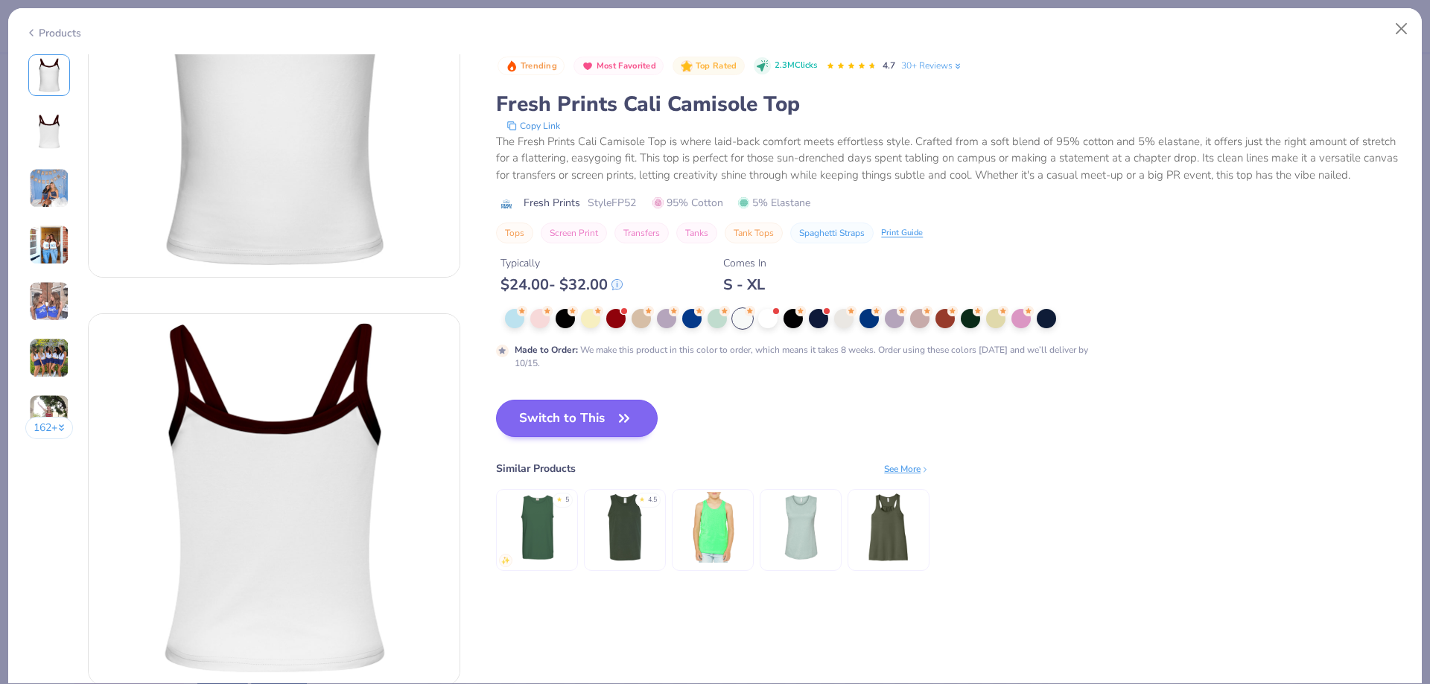
scroll to position [223, 0]
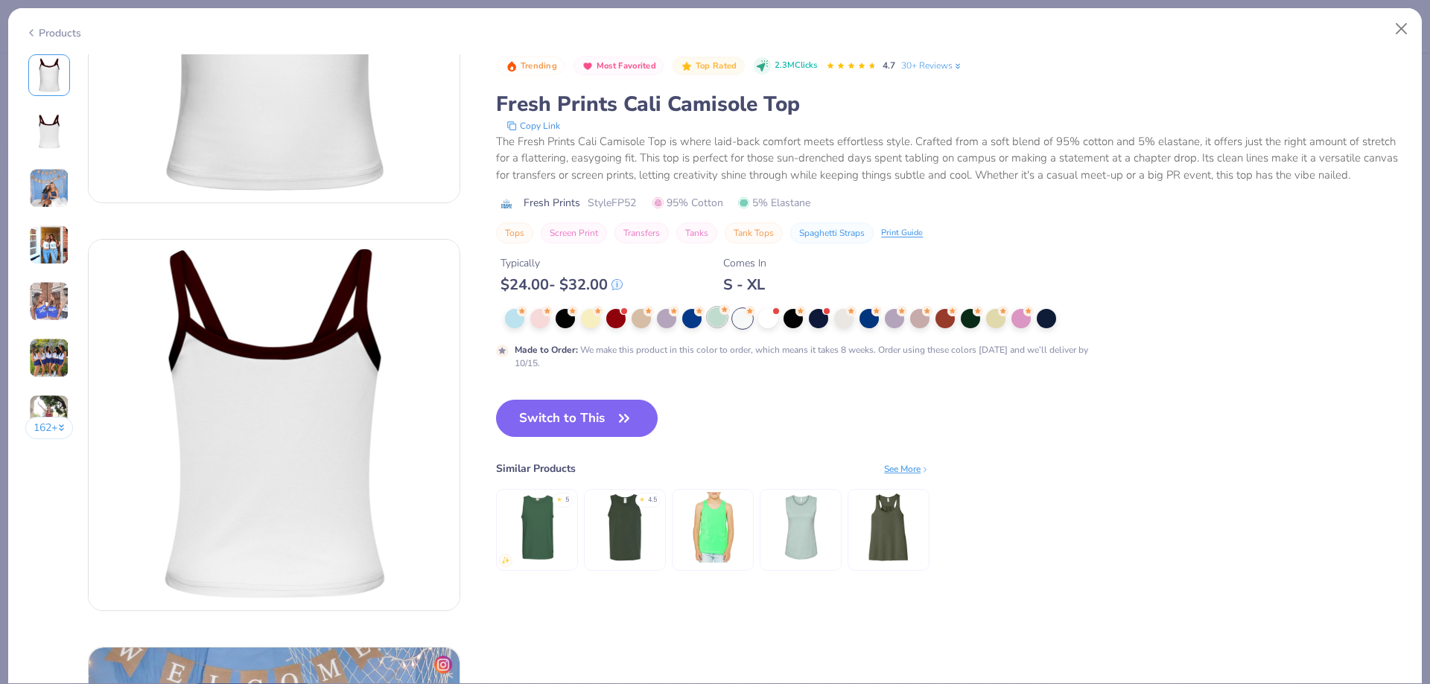
click at [722, 317] on div at bounding box center [717, 317] width 19 height 19
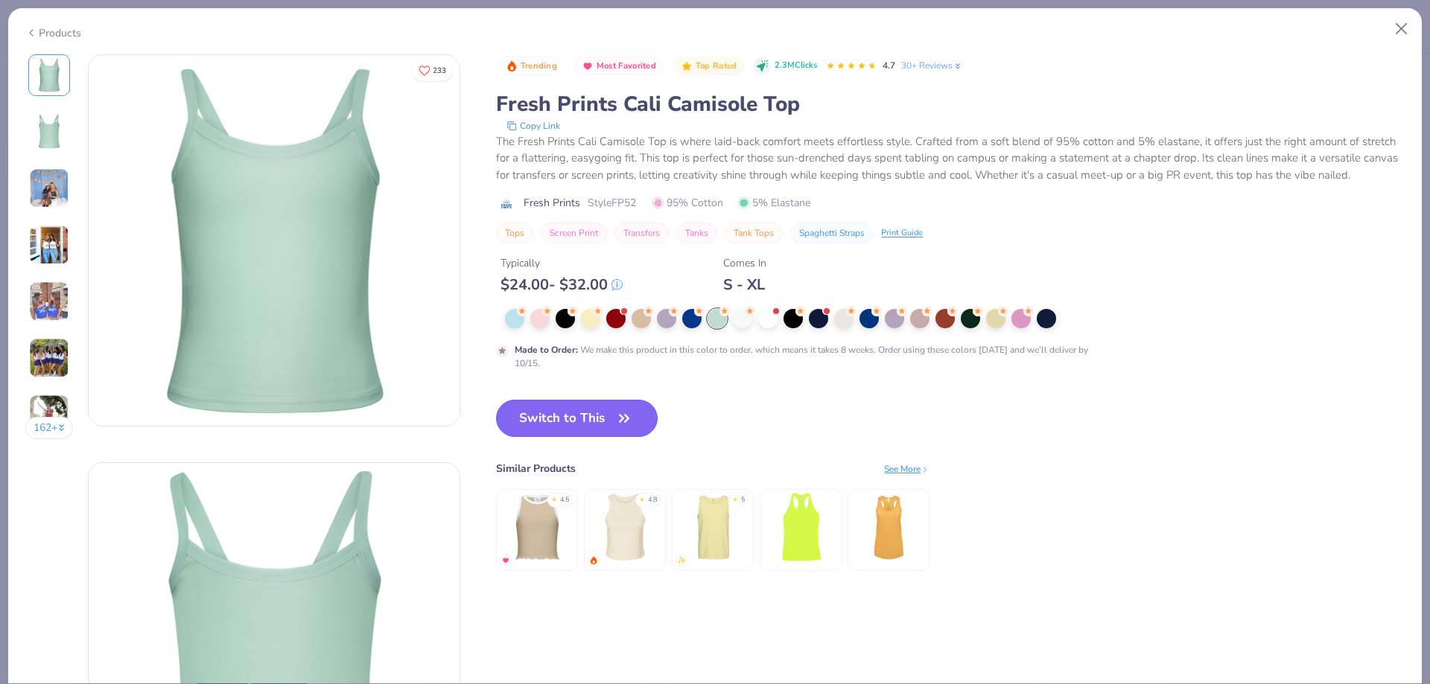
click at [596, 416] on button "Switch to This" at bounding box center [577, 418] width 162 height 37
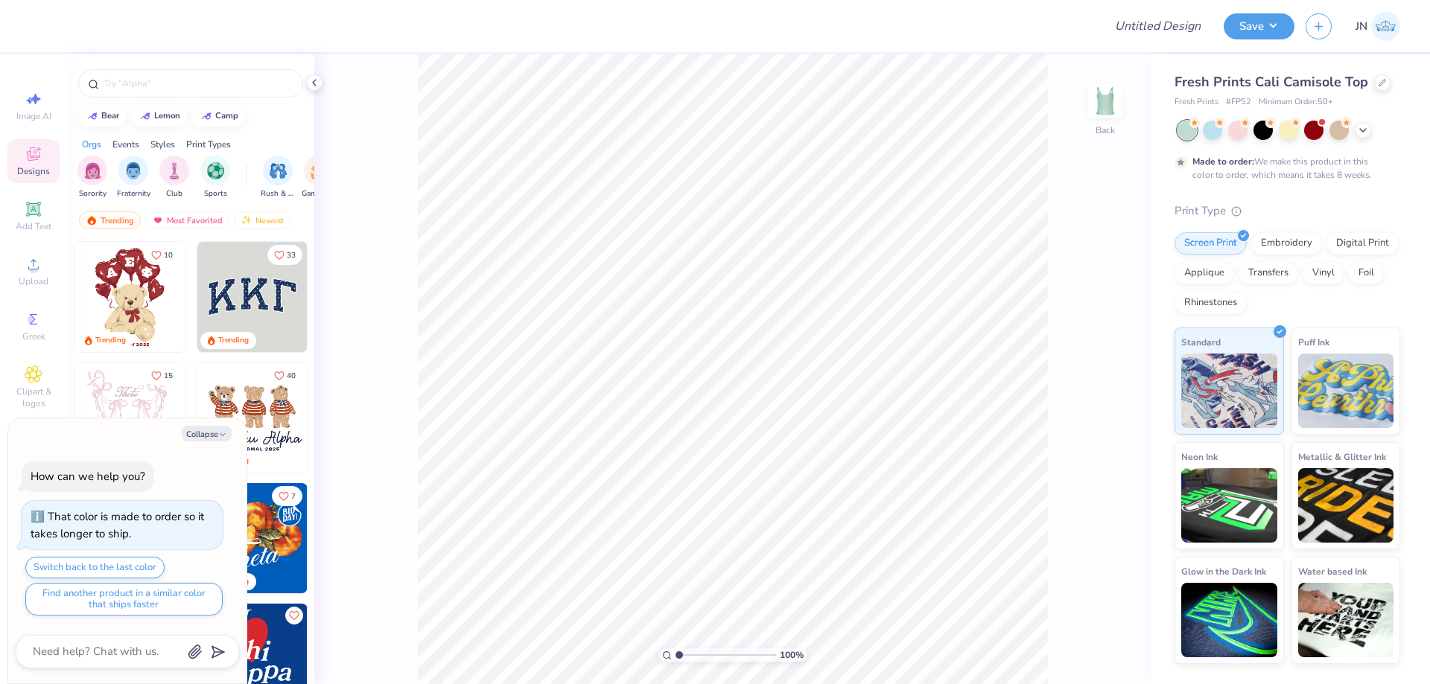
type textarea "x"
click at [1154, 21] on input "Design Title" at bounding box center [1140, 26] width 146 height 30
paste input "FPS239433"
type input "FPS239433"
type textarea "x"
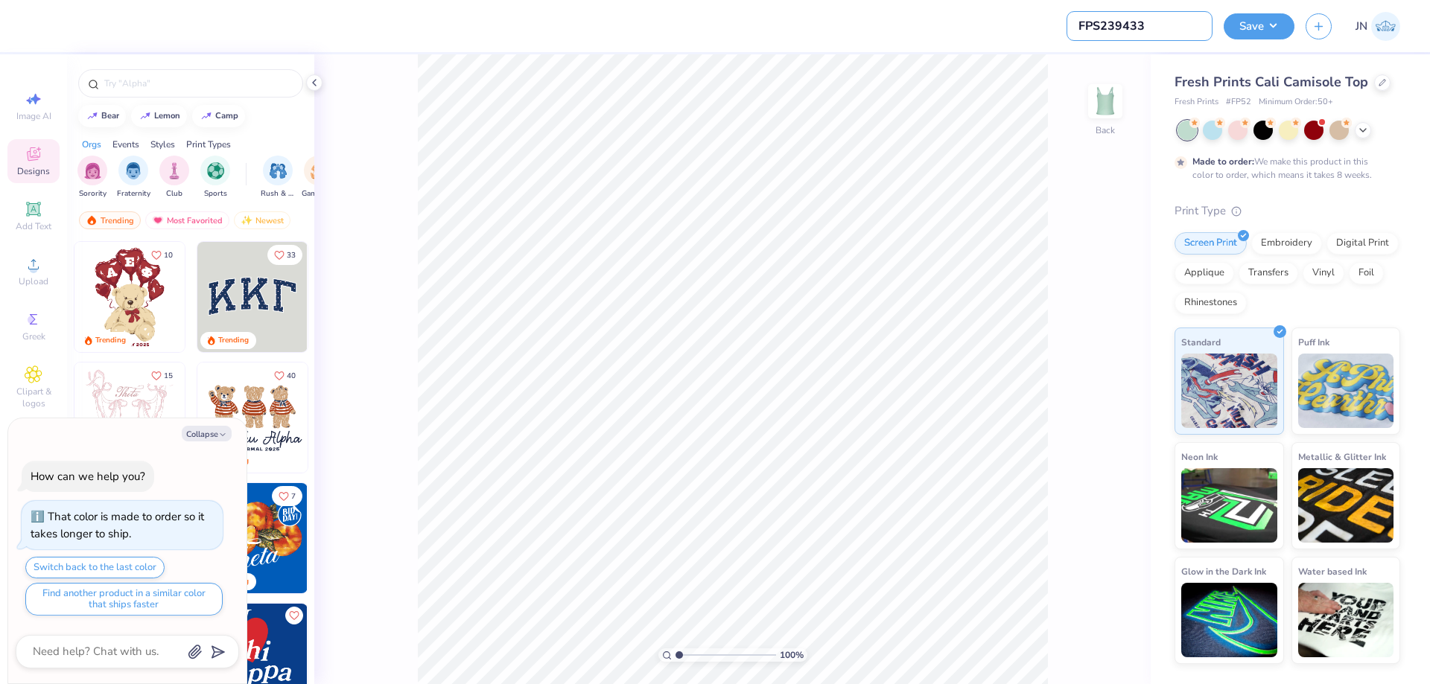
type input "FPS239433"
type textarea "x"
